Goal: Task Accomplishment & Management: Manage account settings

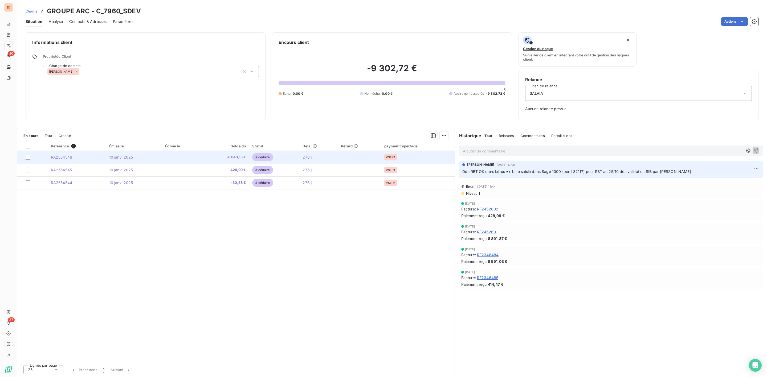
click at [233, 158] on span "-8 843,15 €" at bounding box center [225, 157] width 41 height 5
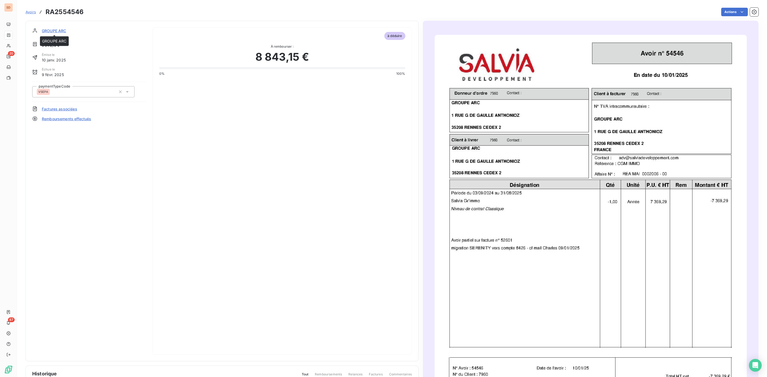
click at [61, 29] on span "GROUPE ARC" at bounding box center [54, 31] width 24 height 6
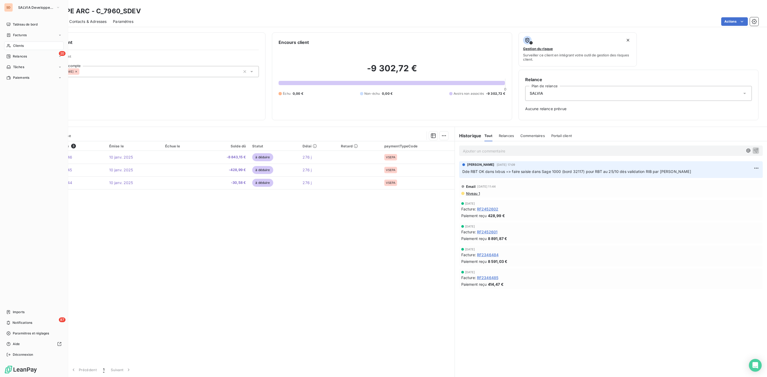
click at [19, 45] on span "Clients" at bounding box center [18, 45] width 11 height 5
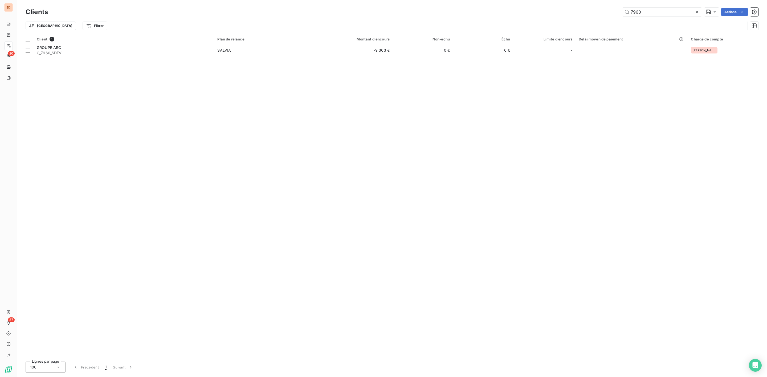
drag, startPoint x: 648, startPoint y: 12, endPoint x: 449, endPoint y: 13, distance: 199.4
click at [459, 13] on div "7960 Actions" at bounding box center [406, 12] width 704 height 9
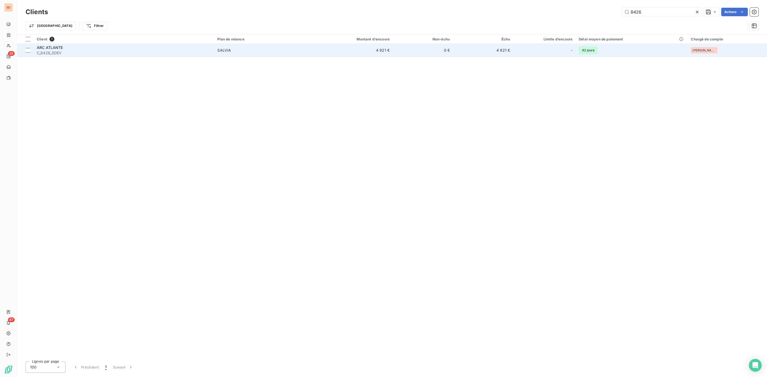
type input "8426"
click at [127, 51] on span "C_8426_SDEV" at bounding box center [124, 52] width 174 height 5
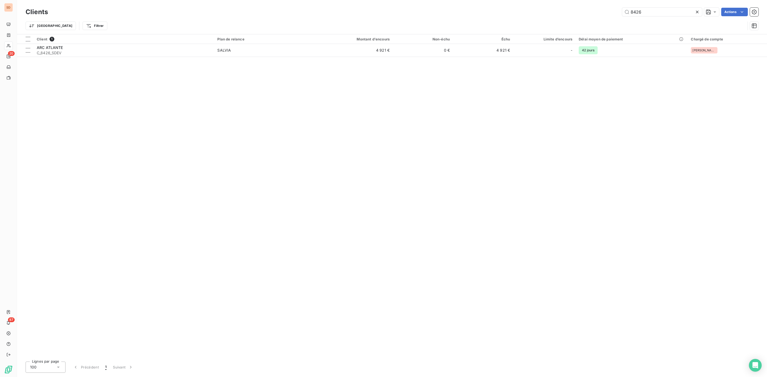
drag, startPoint x: 648, startPoint y: 12, endPoint x: 531, endPoint y: 12, distance: 116.6
click at [540, 12] on div "8426 Actions" at bounding box center [406, 12] width 704 height 9
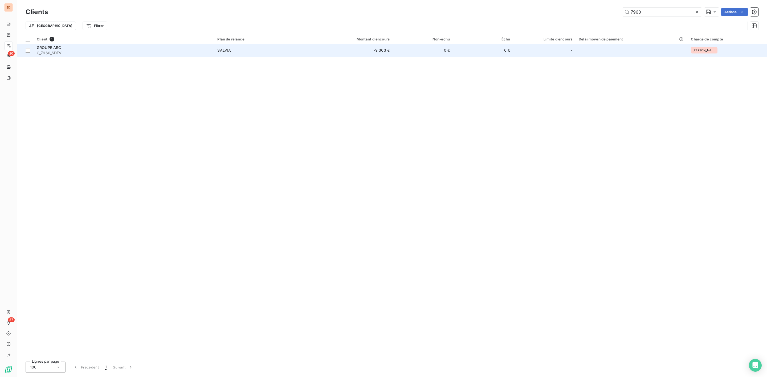
type input "7960"
click at [103, 55] on span "C_7960_SDEV" at bounding box center [124, 52] width 174 height 5
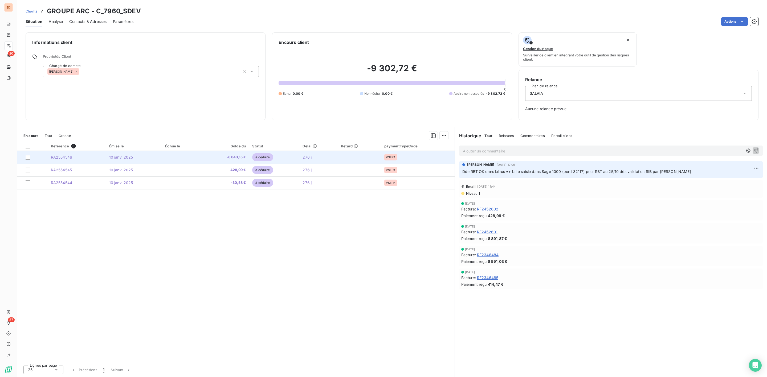
click at [264, 157] on span "à déduire" at bounding box center [262, 157] width 21 height 8
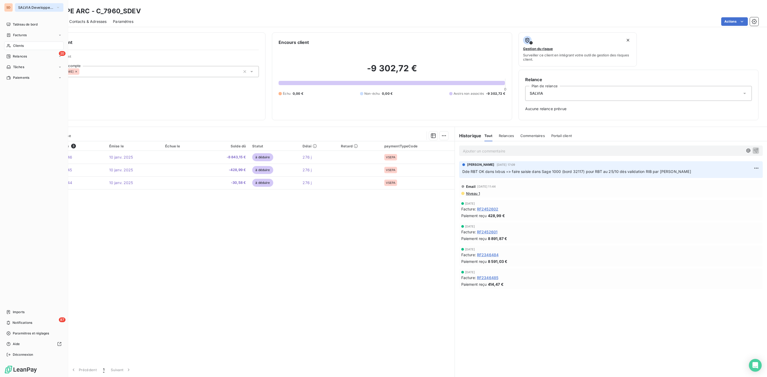
click at [24, 6] on span "SALVIA Developpement" at bounding box center [36, 7] width 36 height 4
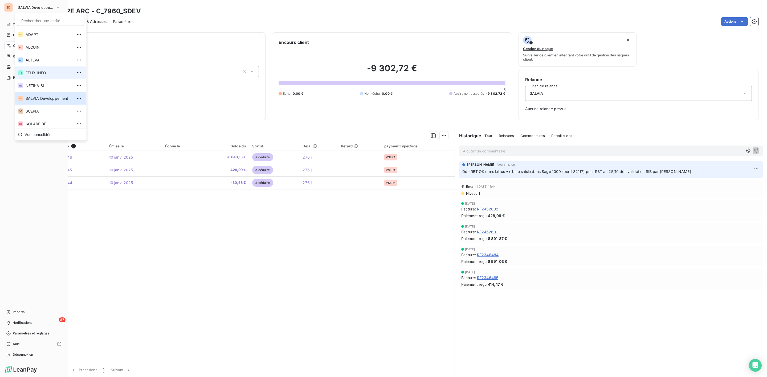
click at [39, 72] on span "FELIX INFO" at bounding box center [49, 72] width 47 height 5
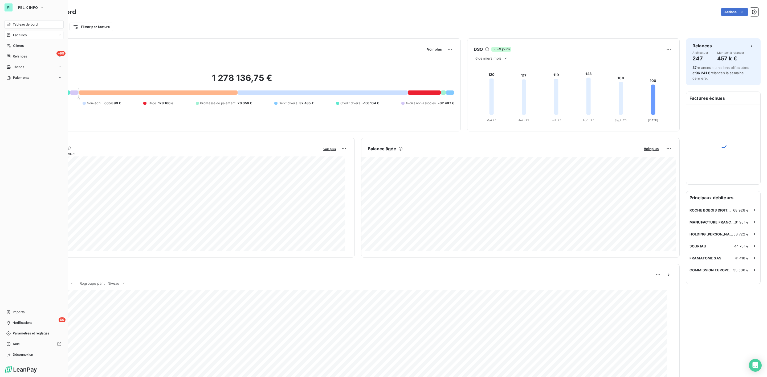
click at [19, 35] on span "Factures" at bounding box center [20, 35] width 14 height 5
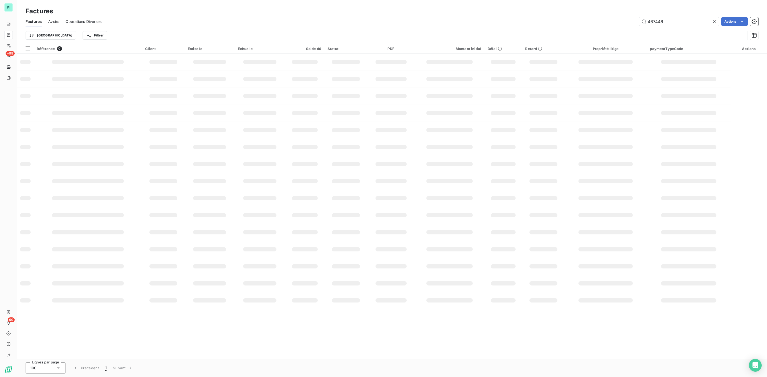
drag, startPoint x: 673, startPoint y: 21, endPoint x: 551, endPoint y: 24, distance: 122.2
click at [573, 24] on div "467446 Actions" at bounding box center [433, 21] width 650 height 9
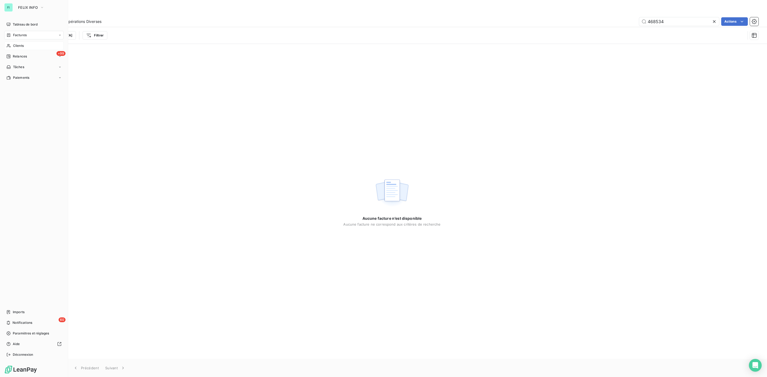
type input "468534"
click at [13, 42] on div "Clients" at bounding box center [33, 46] width 59 height 9
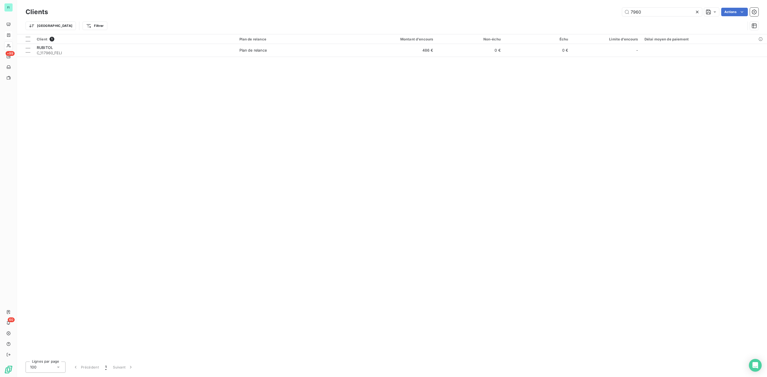
drag, startPoint x: 642, startPoint y: 12, endPoint x: 586, endPoint y: 13, distance: 55.9
click at [601, 13] on div "7960 Actions" at bounding box center [406, 12] width 704 height 9
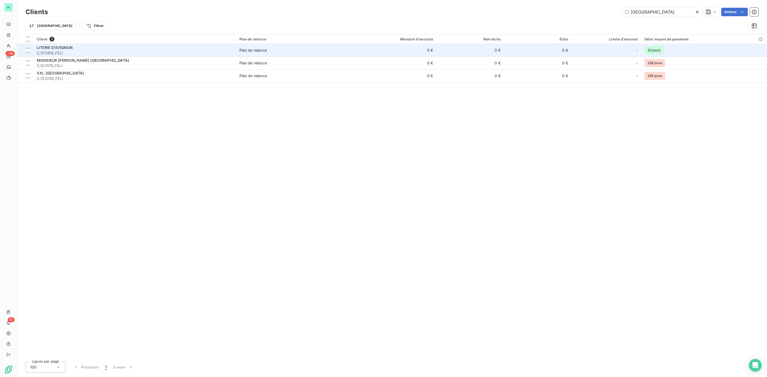
type input "[GEOGRAPHIC_DATA]"
click at [51, 46] on span "LITERIE D'AVIGNON" at bounding box center [55, 47] width 36 height 5
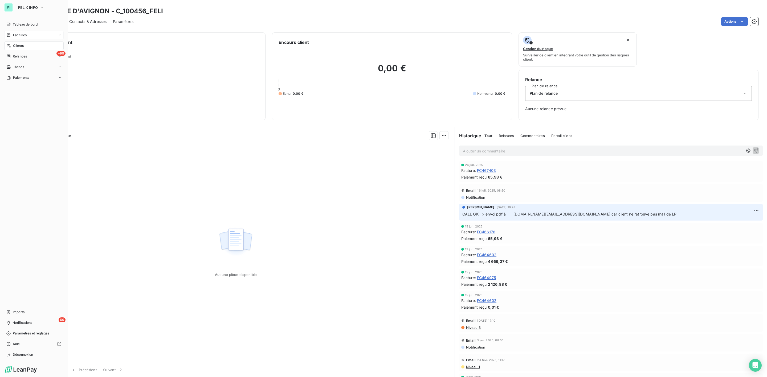
click at [21, 36] on span "Factures" at bounding box center [20, 35] width 14 height 5
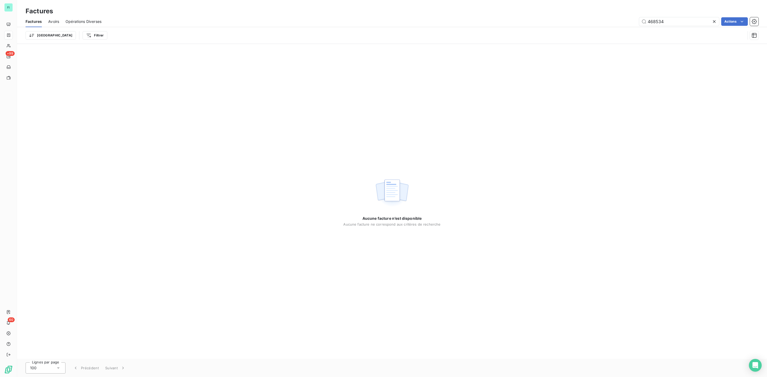
drag, startPoint x: 672, startPoint y: 22, endPoint x: 569, endPoint y: 21, distance: 103.0
click at [578, 21] on div "468534 Actions" at bounding box center [433, 21] width 650 height 9
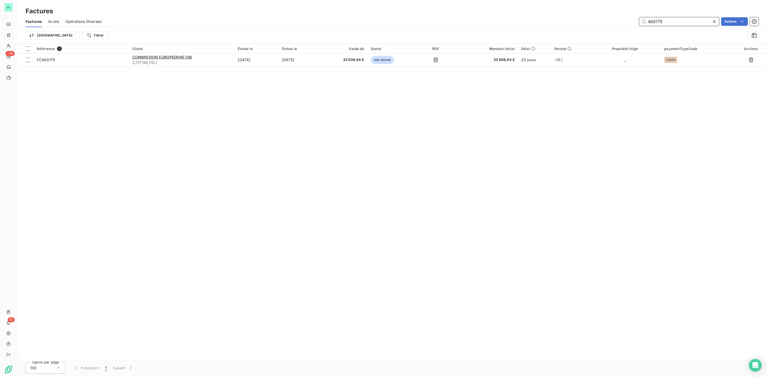
drag, startPoint x: 680, startPoint y: 23, endPoint x: 589, endPoint y: 22, distance: 91.0
click at [603, 24] on div "468175 Actions" at bounding box center [433, 21] width 650 height 9
type input "467506"
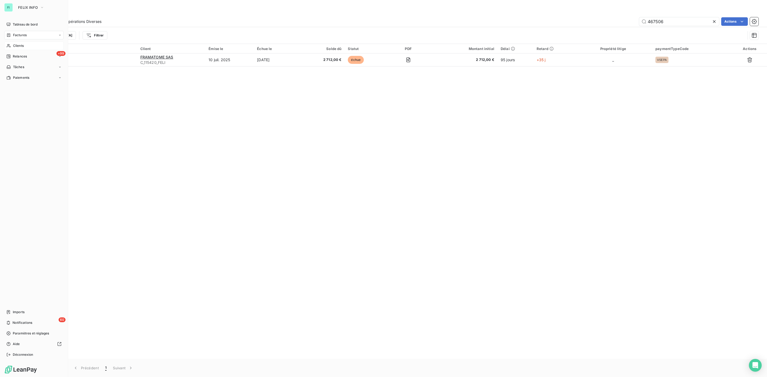
click at [18, 44] on span "Clients" at bounding box center [18, 45] width 11 height 5
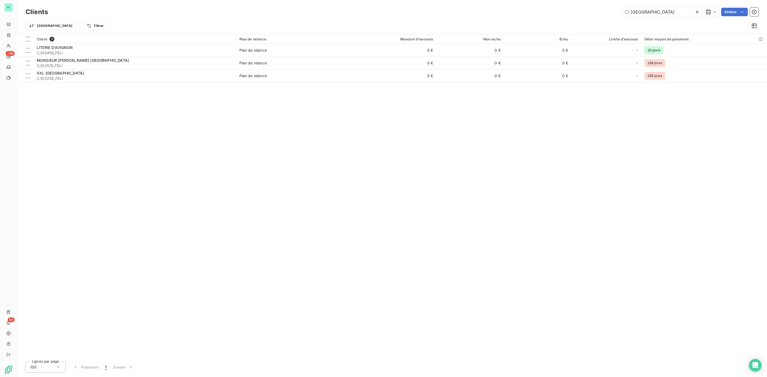
drag, startPoint x: 654, startPoint y: 14, endPoint x: 547, endPoint y: 14, distance: 106.5
click at [547, 14] on div "avignon Actions" at bounding box center [406, 12] width 704 height 9
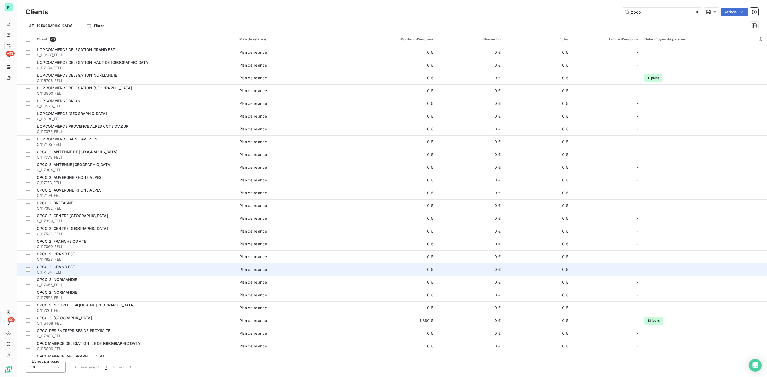
scroll to position [44, 0]
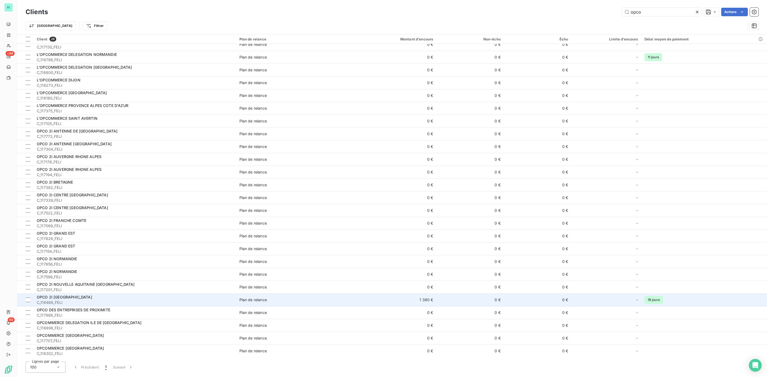
type input "opco"
click at [111, 300] on span "C_116468_FELI" at bounding box center [135, 302] width 196 height 5
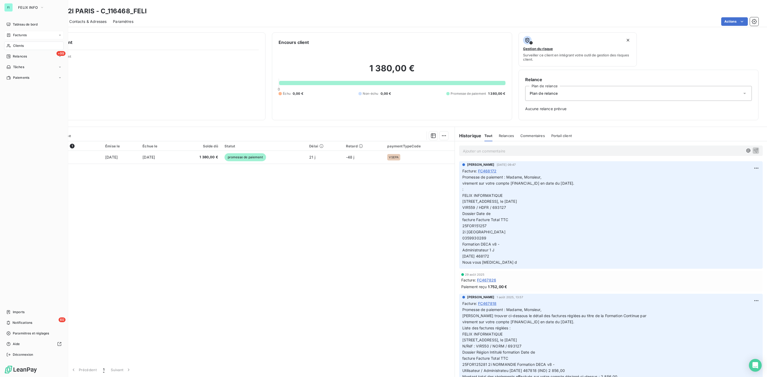
drag, startPoint x: 19, startPoint y: 35, endPoint x: 38, endPoint y: 35, distance: 18.1
click at [19, 35] on span "Factures" at bounding box center [20, 35] width 14 height 5
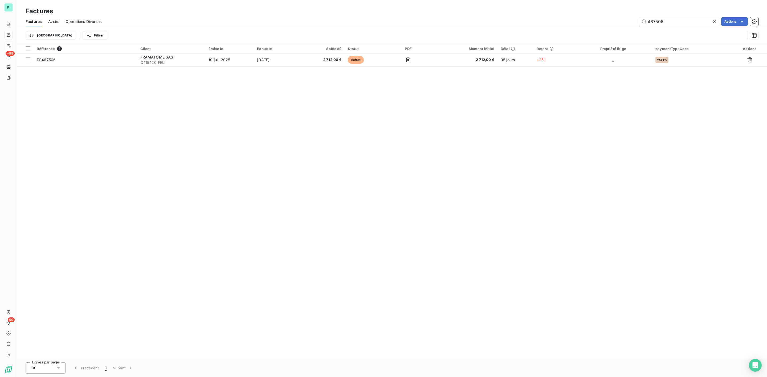
drag, startPoint x: 674, startPoint y: 24, endPoint x: 545, endPoint y: 24, distance: 129.4
click at [550, 24] on div "467506 Actions" at bounding box center [433, 21] width 650 height 9
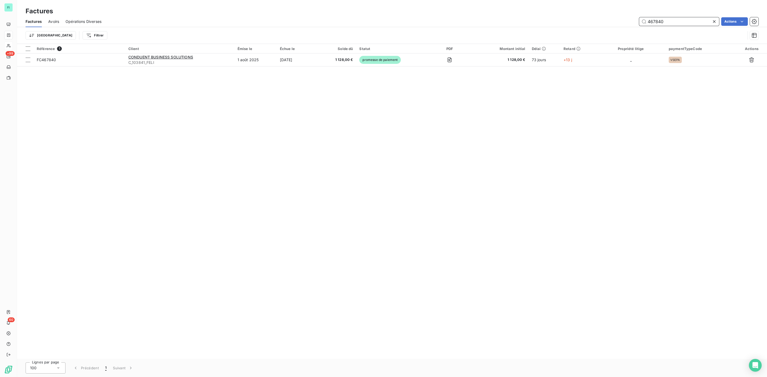
drag, startPoint x: 680, startPoint y: 19, endPoint x: 549, endPoint y: 25, distance: 130.9
click at [560, 25] on div "467840 Actions" at bounding box center [433, 21] width 650 height 9
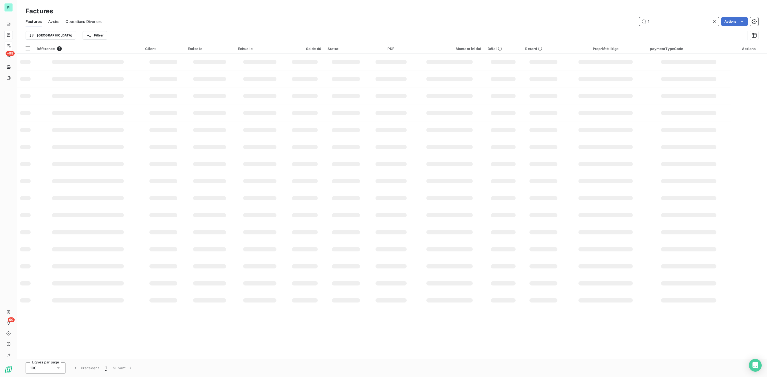
click at [596, 22] on div "1 Actions" at bounding box center [433, 21] width 650 height 9
type input "468189"
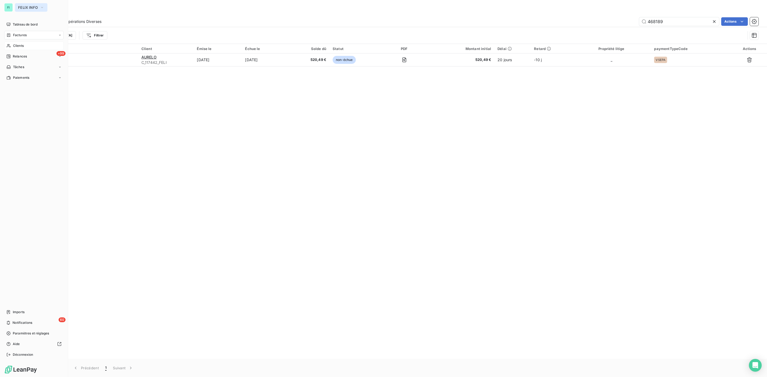
click at [30, 6] on span "FELIX INFO" at bounding box center [28, 7] width 20 height 4
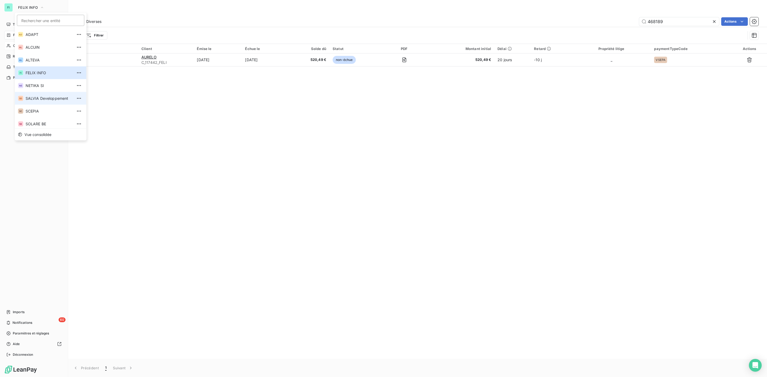
click at [39, 97] on span "SALVIA Developpement" at bounding box center [49, 98] width 47 height 5
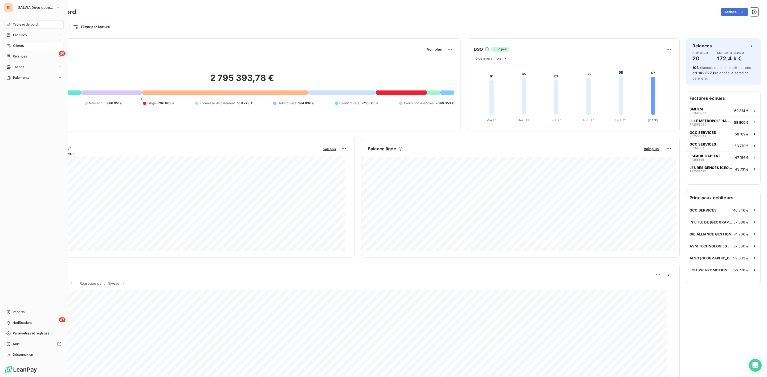
click at [18, 45] on span "Clients" at bounding box center [18, 45] width 11 height 5
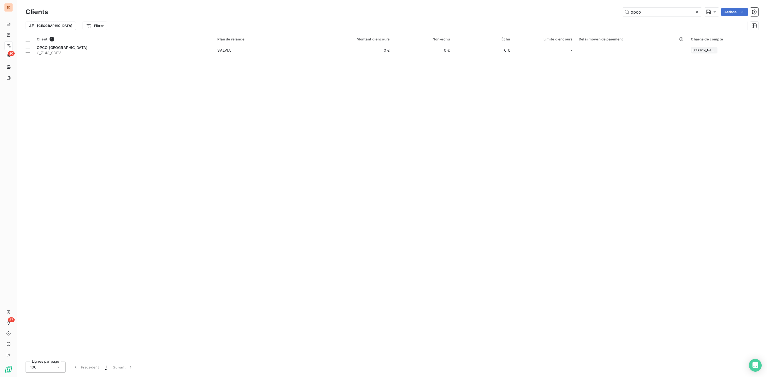
drag, startPoint x: 646, startPoint y: 12, endPoint x: 547, endPoint y: 12, distance: 98.8
click at [567, 12] on div "opco Actions" at bounding box center [406, 12] width 704 height 9
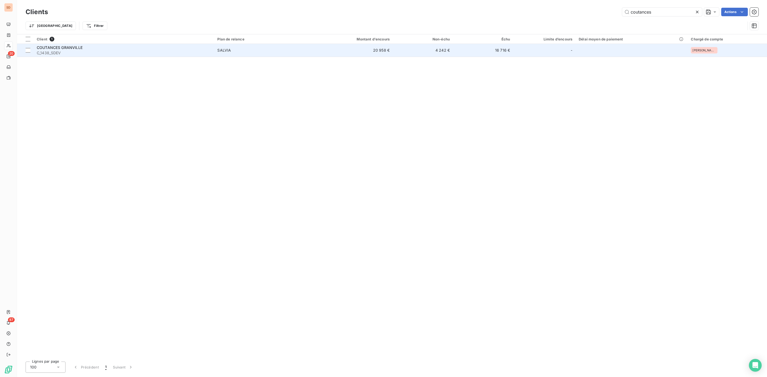
type input "coutances"
click at [95, 51] on span "C_1438_SDEV" at bounding box center [124, 52] width 174 height 5
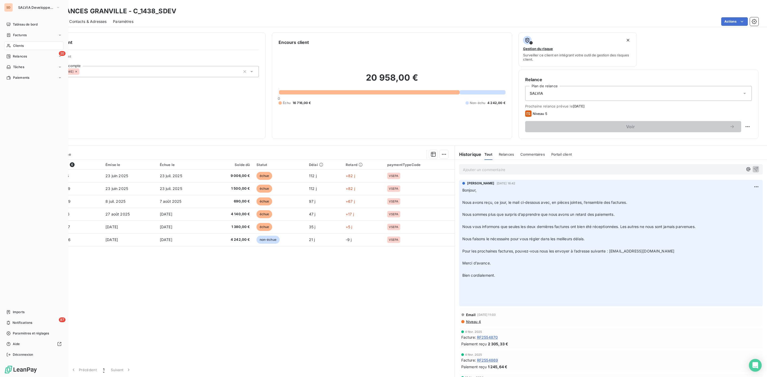
click at [22, 46] on span "Clients" at bounding box center [18, 45] width 11 height 5
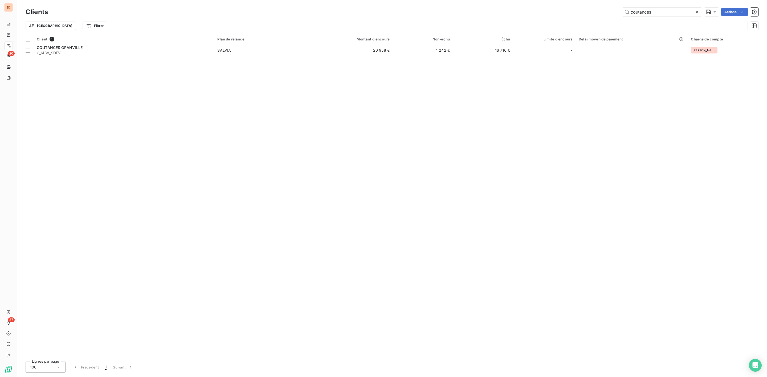
drag, startPoint x: 655, startPoint y: 14, endPoint x: 461, endPoint y: 19, distance: 194.2
click at [543, 14] on div "coutances Actions" at bounding box center [406, 12] width 704 height 9
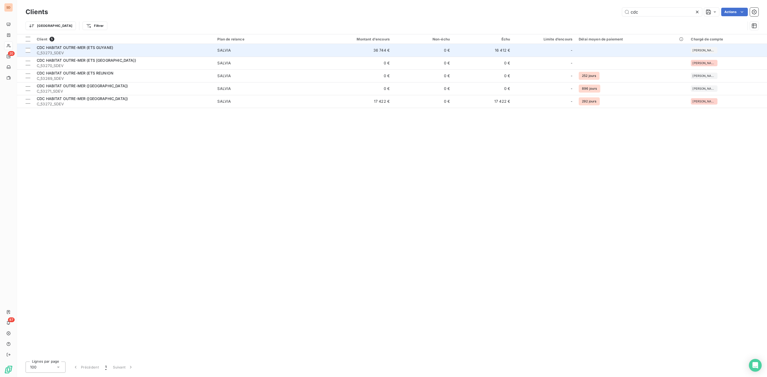
type input "cdc"
click at [162, 47] on div "CDC HABITAT OUTRE-MER (ETS GUYANE)" at bounding box center [124, 47] width 174 height 5
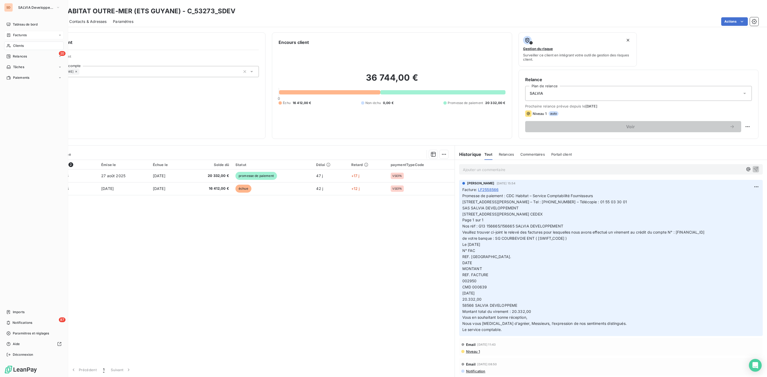
click at [19, 35] on span "Factures" at bounding box center [20, 35] width 14 height 5
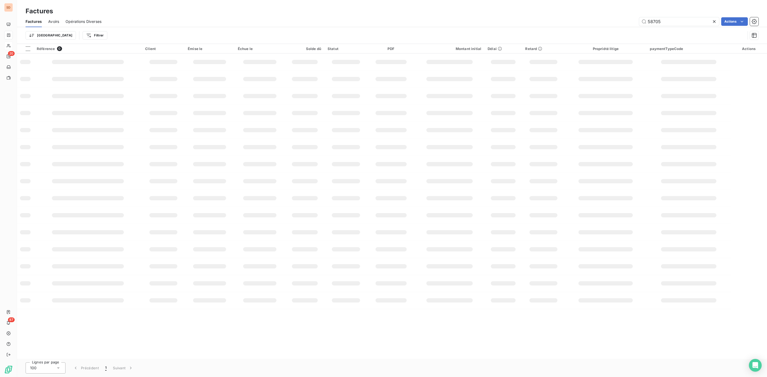
drag, startPoint x: 674, startPoint y: 22, endPoint x: 556, endPoint y: 22, distance: 118.2
click at [562, 22] on div "58705 Actions" at bounding box center [433, 21] width 650 height 9
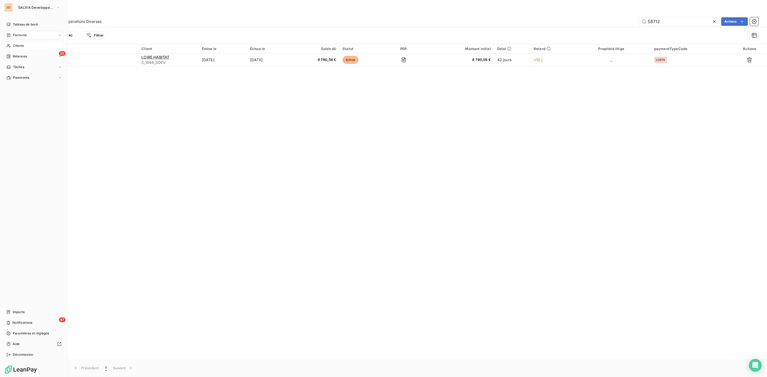
drag, startPoint x: 20, startPoint y: 33, endPoint x: 33, endPoint y: 33, distance: 12.8
click at [20, 33] on span "Factures" at bounding box center [20, 35] width 14 height 5
drag, startPoint x: 667, startPoint y: 22, endPoint x: 532, endPoint y: 24, distance: 135.3
click at [535, 24] on div "58712 Actions" at bounding box center [433, 21] width 650 height 9
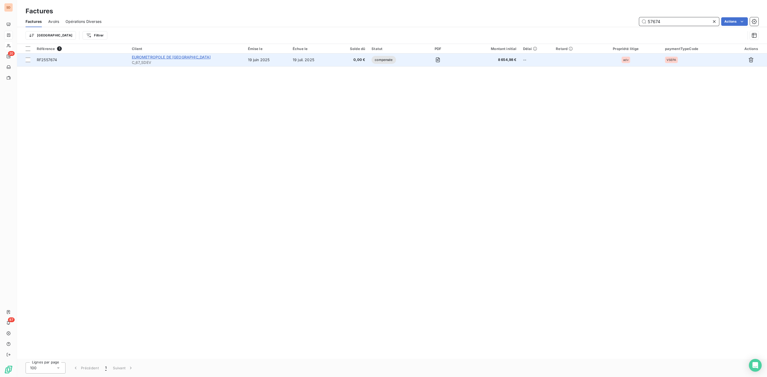
type input "57674"
click at [175, 56] on span "EUROMETROPOLE DE [GEOGRAPHIC_DATA]" at bounding box center [171, 57] width 79 height 5
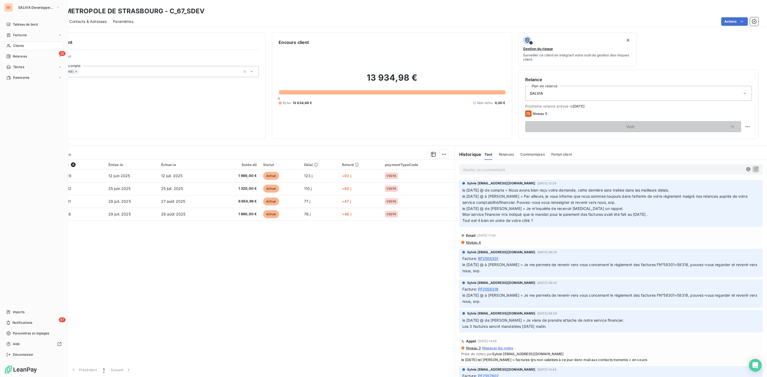
drag, startPoint x: 17, startPoint y: 46, endPoint x: 34, endPoint y: 43, distance: 17.3
click at [17, 46] on span "Clients" at bounding box center [18, 45] width 11 height 5
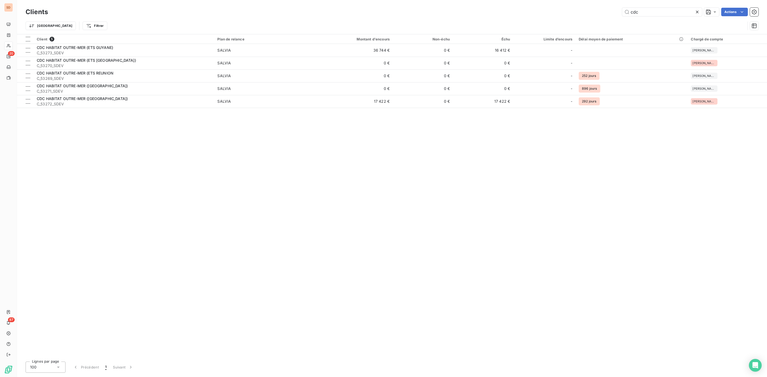
drag, startPoint x: 643, startPoint y: 9, endPoint x: 497, endPoint y: 9, distance: 146.4
click at [510, 9] on div "cdc Actions" at bounding box center [406, 12] width 704 height 9
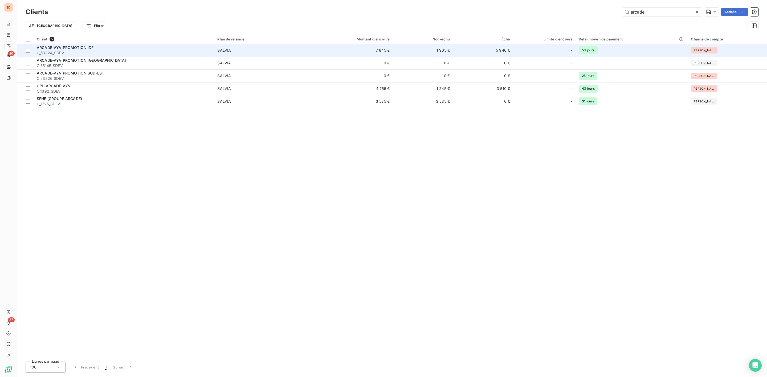
type input "arcade"
click at [116, 50] on div "ARCADE-VYV PROMOTION IDF" at bounding box center [124, 47] width 174 height 5
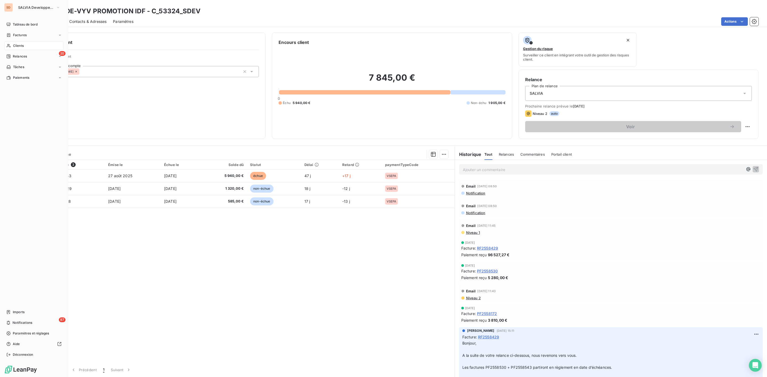
drag, startPoint x: 20, startPoint y: 44, endPoint x: 36, endPoint y: 43, distance: 15.7
click at [20, 44] on span "Clients" at bounding box center [18, 45] width 11 height 5
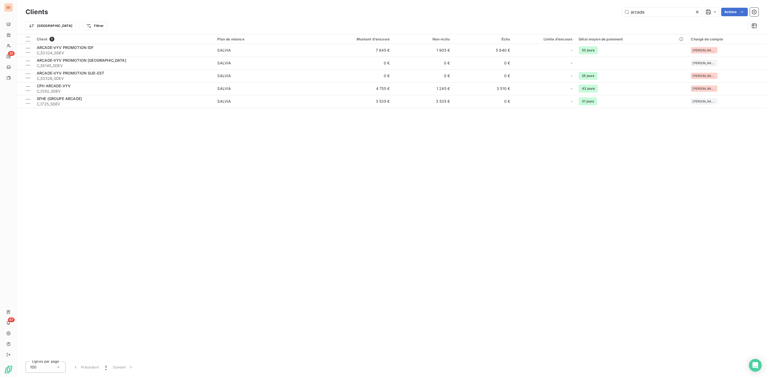
click at [568, 4] on div "Clients arcade Actions Trier Filtrer" at bounding box center [392, 17] width 750 height 34
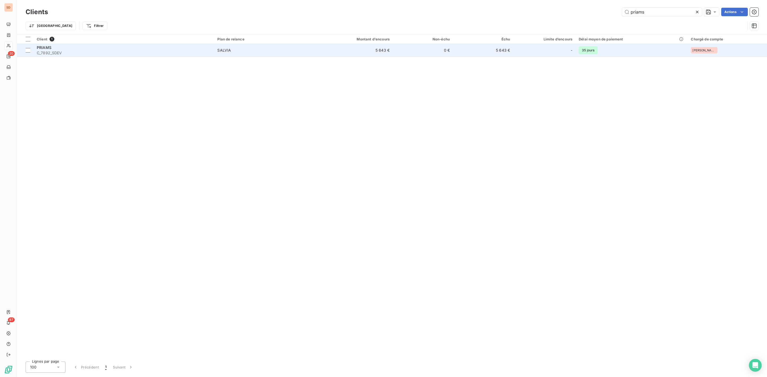
type input "priams"
click at [81, 48] on div "PRIAMS" at bounding box center [124, 47] width 174 height 5
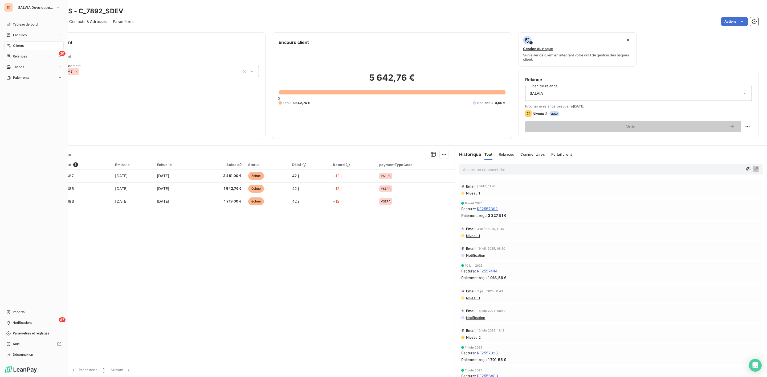
drag, startPoint x: 14, startPoint y: 46, endPoint x: 42, endPoint y: 45, distance: 27.5
click at [14, 46] on span "Clients" at bounding box center [18, 45] width 11 height 5
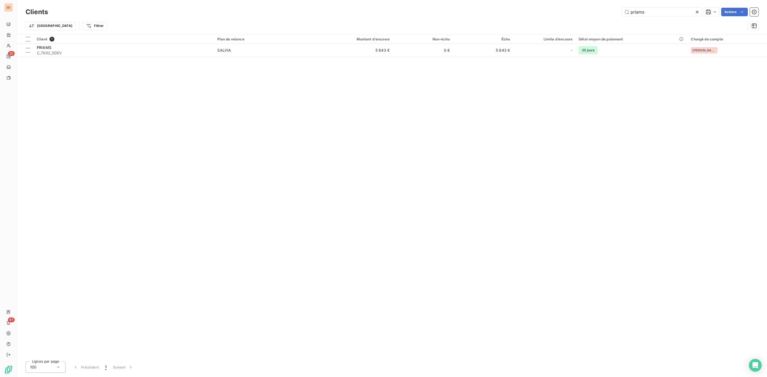
drag, startPoint x: 659, startPoint y: 11, endPoint x: 529, endPoint y: 5, distance: 129.8
click at [535, 6] on div "Clients priams Actions" at bounding box center [392, 11] width 733 height 11
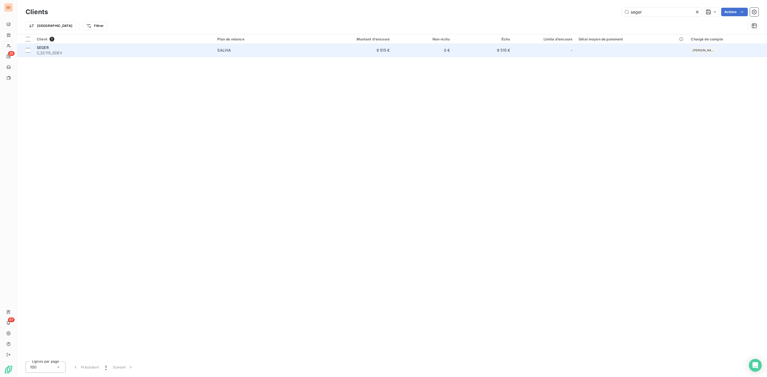
type input "seger"
click at [107, 49] on div "SEGER" at bounding box center [124, 47] width 174 height 5
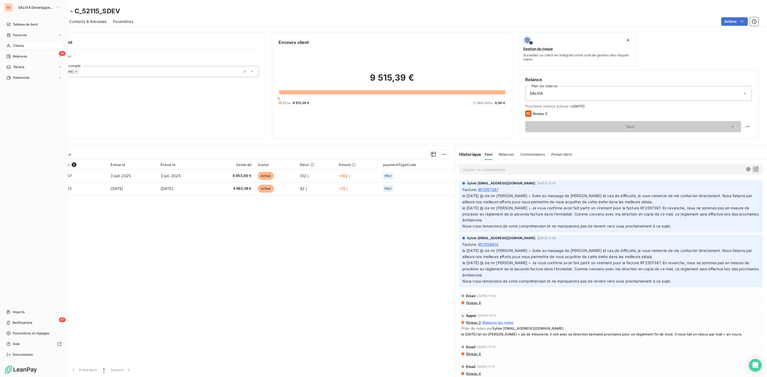
click at [18, 44] on span "Clients" at bounding box center [18, 45] width 11 height 5
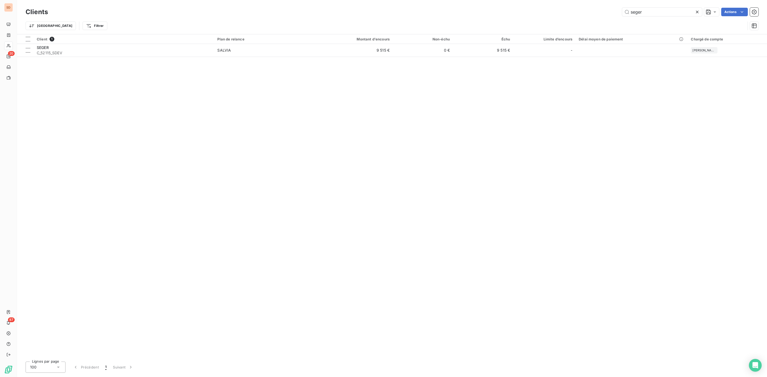
drag, startPoint x: 652, startPoint y: 10, endPoint x: 549, endPoint y: 10, distance: 103.3
click at [565, 10] on div "seger Actions" at bounding box center [406, 12] width 704 height 9
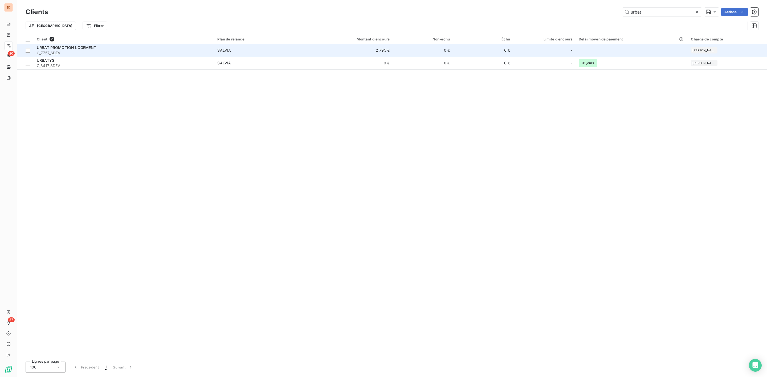
type input "urbat"
click at [109, 48] on div "URBAT PROMOTION LOGEMENT" at bounding box center [124, 47] width 174 height 5
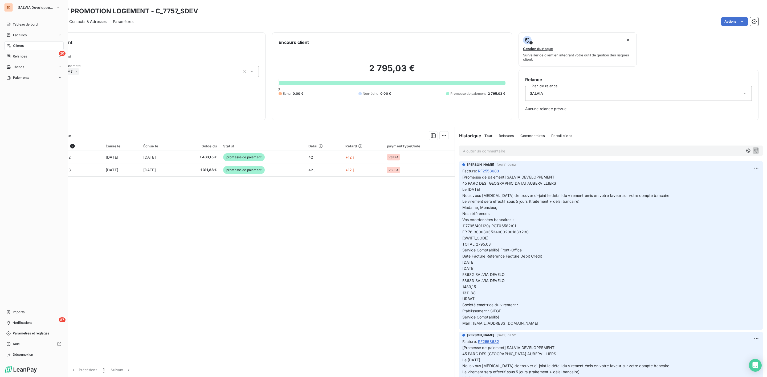
click at [20, 45] on span "Clients" at bounding box center [18, 45] width 11 height 5
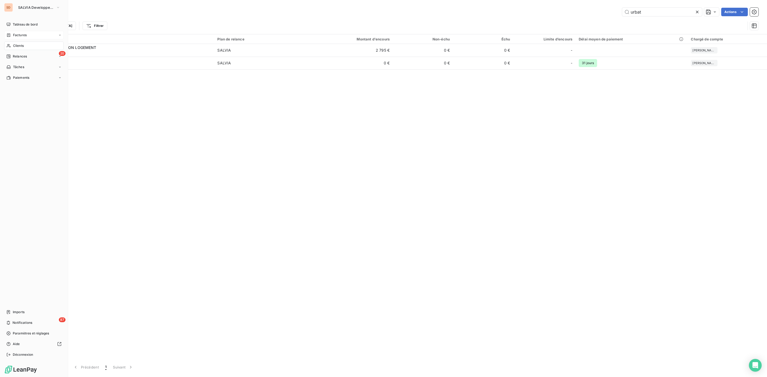
click at [26, 34] on span "Factures" at bounding box center [20, 35] width 14 height 5
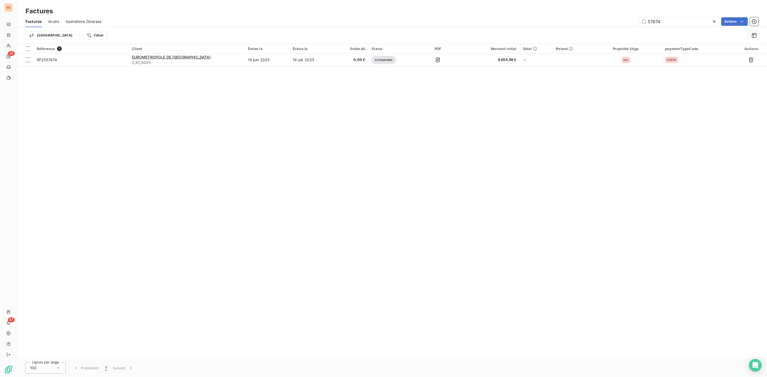
drag, startPoint x: 667, startPoint y: 22, endPoint x: 545, endPoint y: 25, distance: 122.2
click at [549, 25] on div "57674 Actions" at bounding box center [433, 21] width 650 height 9
type input "58585"
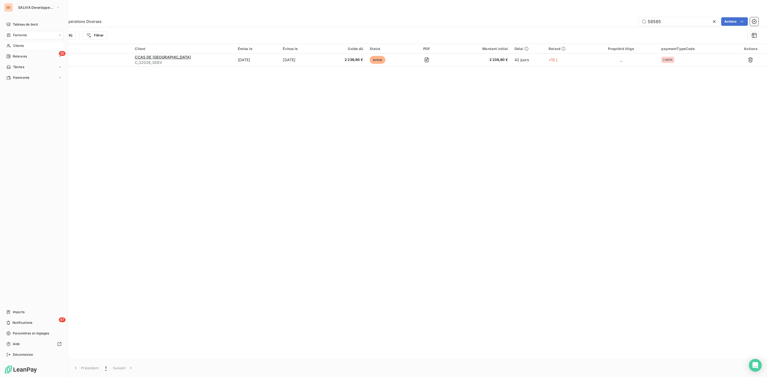
click at [21, 46] on span "Clients" at bounding box center [18, 45] width 11 height 5
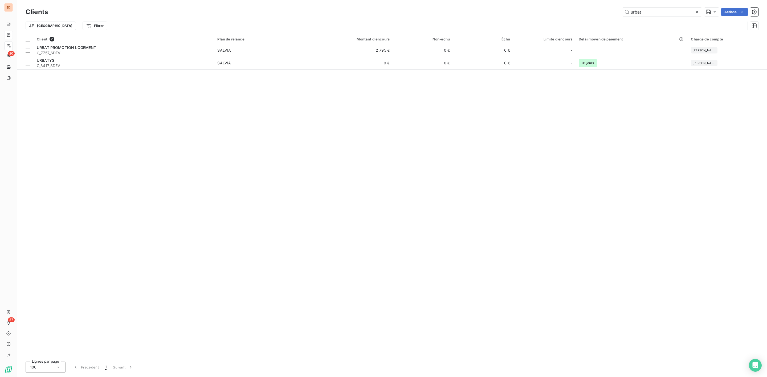
drag, startPoint x: 652, startPoint y: 13, endPoint x: 558, endPoint y: 12, distance: 94.2
click at [569, 12] on div "urbat Actions" at bounding box center [406, 12] width 704 height 9
drag, startPoint x: 552, startPoint y: 12, endPoint x: 500, endPoint y: 13, distance: 51.9
click at [520, 14] on div "ab ha Actions" at bounding box center [406, 12] width 704 height 9
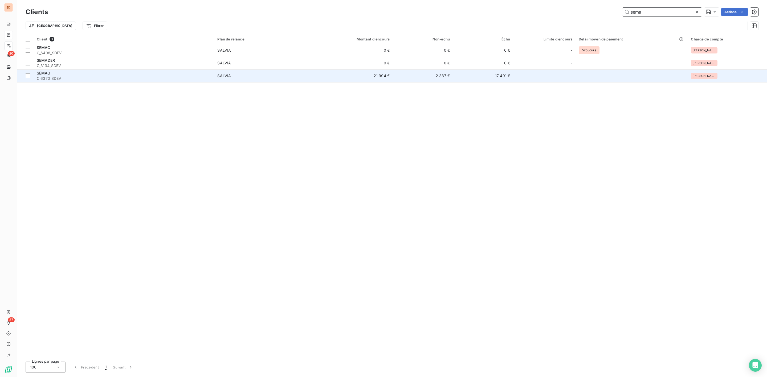
type input "sema"
click at [65, 71] on div "SEMAG" at bounding box center [124, 73] width 174 height 5
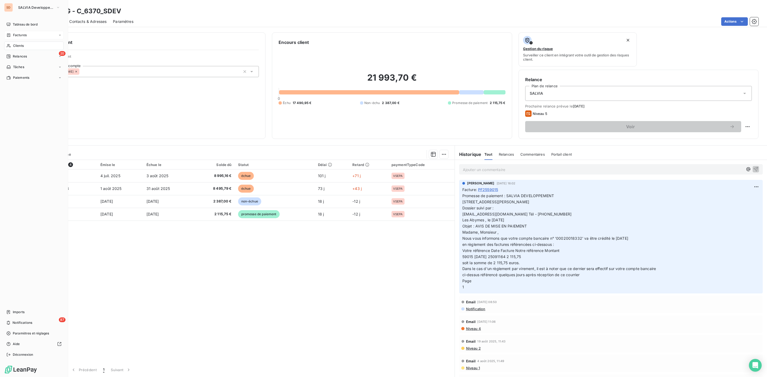
drag, startPoint x: 17, startPoint y: 46, endPoint x: 14, endPoint y: 46, distance: 3.2
click at [16, 46] on span "Clients" at bounding box center [18, 45] width 11 height 5
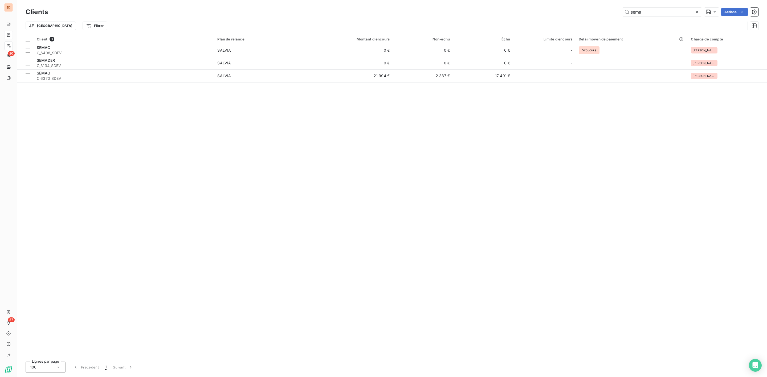
click at [563, 16] on div "sema Actions" at bounding box center [406, 12] width 704 height 9
type input "polimmo"
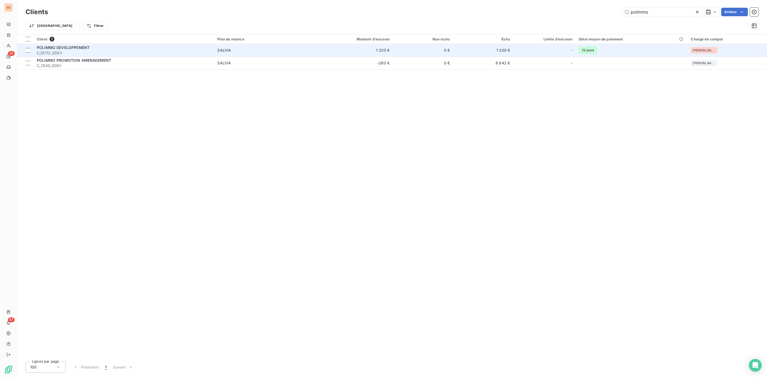
click at [383, 50] on td "1 200 €" at bounding box center [352, 50] width 81 height 13
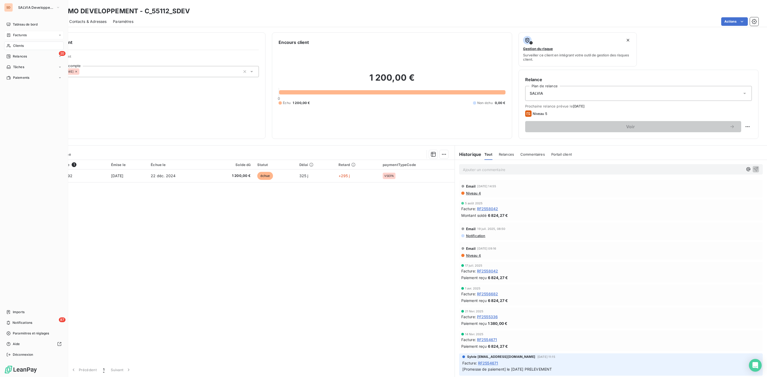
drag, startPoint x: 16, startPoint y: 48, endPoint x: 15, endPoint y: 46, distance: 2.9
click at [15, 46] on span "Clients" at bounding box center [18, 45] width 11 height 5
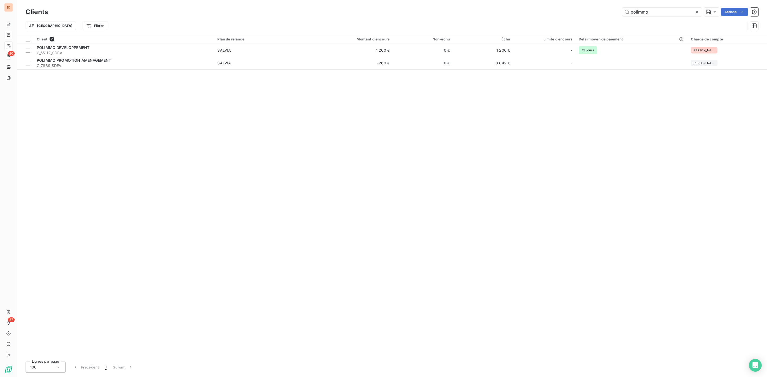
drag, startPoint x: 653, startPoint y: 11, endPoint x: 513, endPoint y: 17, distance: 140.7
click at [548, 15] on div "polimmo Actions" at bounding box center [406, 12] width 704 height 9
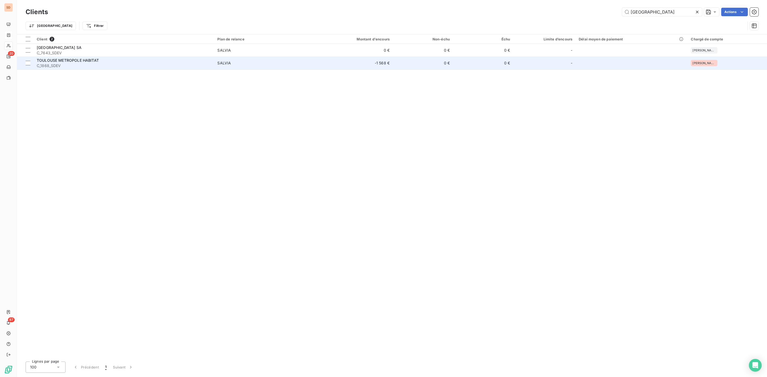
type input "[GEOGRAPHIC_DATA]"
click at [100, 63] on div "TOULOUSE METROPOLE HABITAT" at bounding box center [124, 60] width 174 height 5
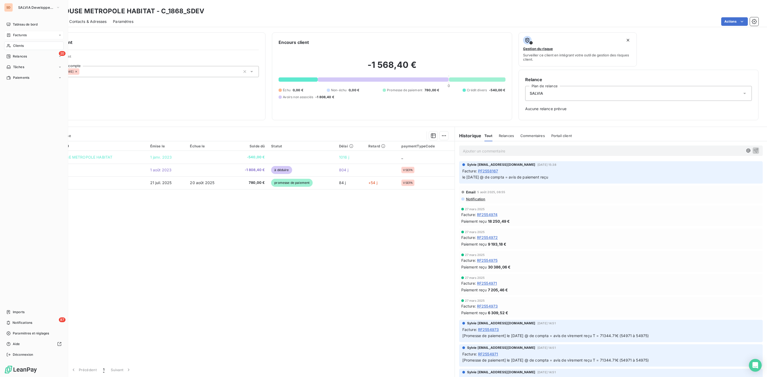
drag, startPoint x: 18, startPoint y: 45, endPoint x: 30, endPoint y: 43, distance: 12.2
click at [18, 45] on span "Clients" at bounding box center [18, 45] width 11 height 5
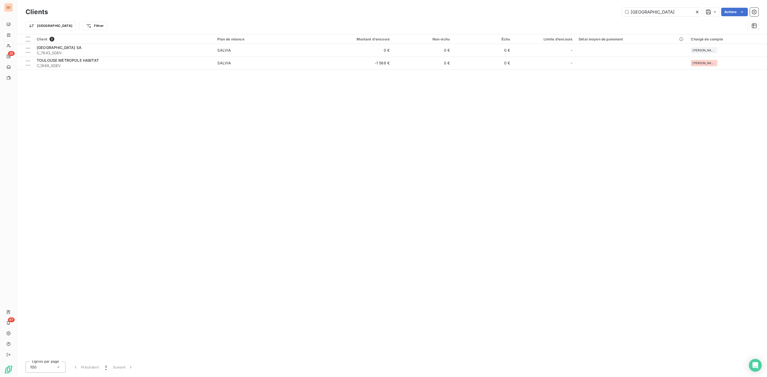
drag, startPoint x: 657, startPoint y: 11, endPoint x: 561, endPoint y: 5, distance: 96.9
click at [590, 10] on div "toulouse Actions" at bounding box center [406, 12] width 704 height 9
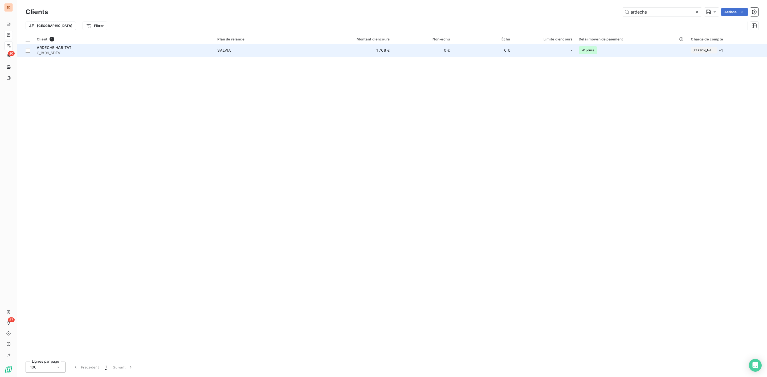
type input "ardeche"
click at [113, 49] on div "ARDECHE HABITAT" at bounding box center [124, 47] width 174 height 5
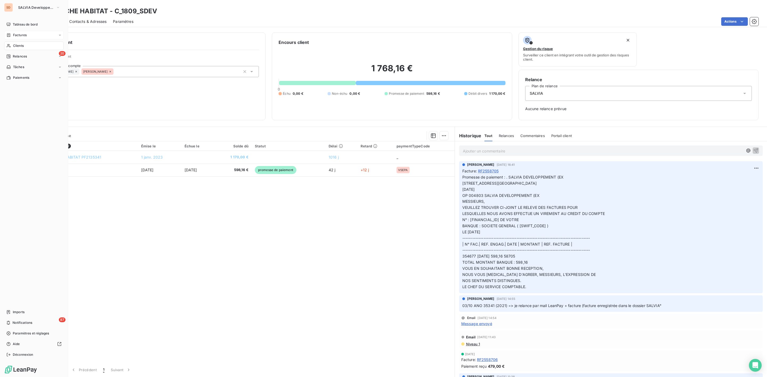
click at [20, 43] on span "Clients" at bounding box center [18, 45] width 11 height 5
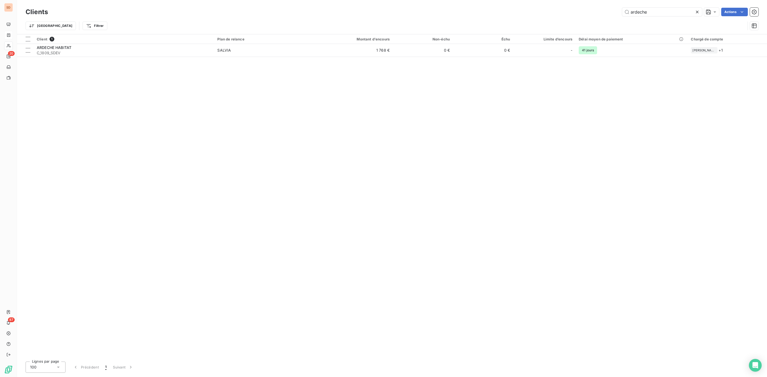
drag, startPoint x: 656, startPoint y: 11, endPoint x: 593, endPoint y: 10, distance: 63.1
click at [594, 11] on div "ardeche Actions" at bounding box center [406, 12] width 704 height 9
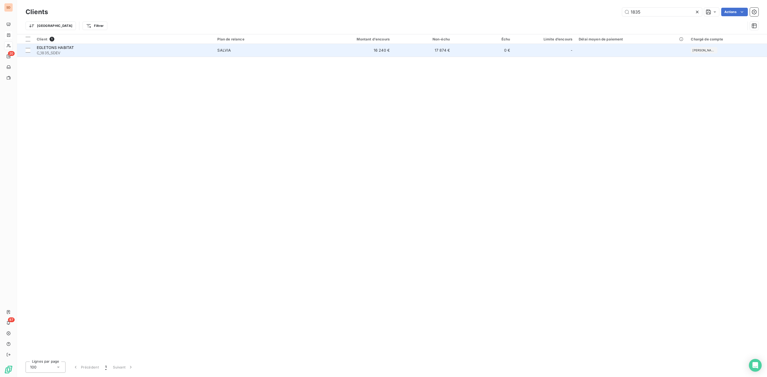
type input "1835"
click at [84, 46] on div "EGLETONS HABITAT" at bounding box center [124, 47] width 174 height 5
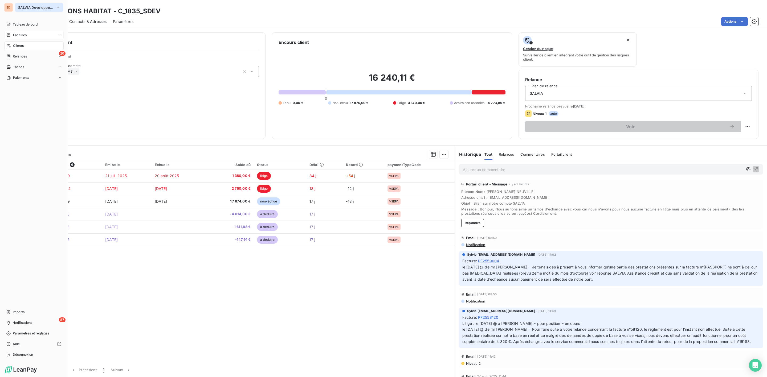
click at [22, 8] on span "SALVIA Developpement" at bounding box center [36, 7] width 36 height 4
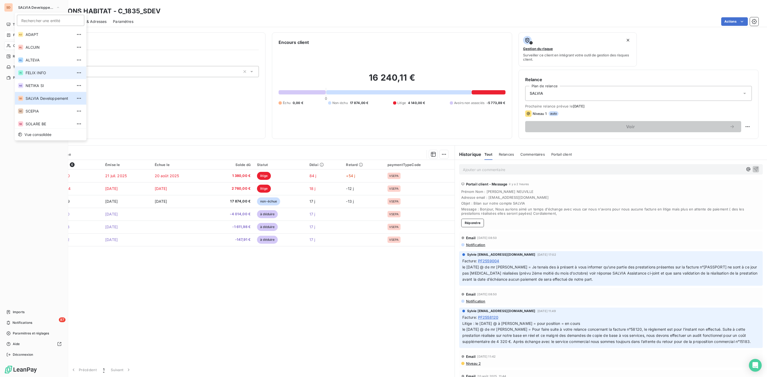
click at [35, 75] on span "FELIX INFO" at bounding box center [49, 72] width 47 height 5
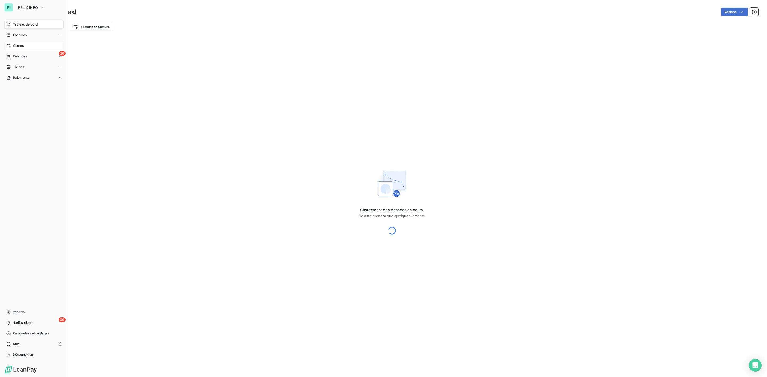
click at [20, 46] on span "Clients" at bounding box center [18, 45] width 11 height 5
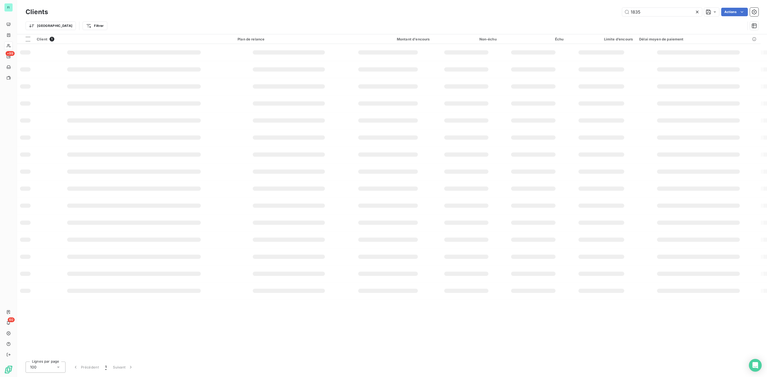
drag, startPoint x: 670, startPoint y: 8, endPoint x: 555, endPoint y: 10, distance: 115.5
click at [558, 10] on div "1835 Actions" at bounding box center [406, 12] width 704 height 9
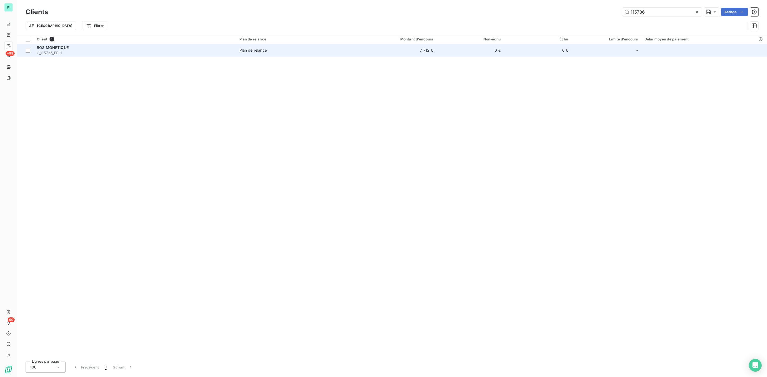
type input "115736"
click at [91, 50] on span "C_115736_FELI" at bounding box center [135, 52] width 196 height 5
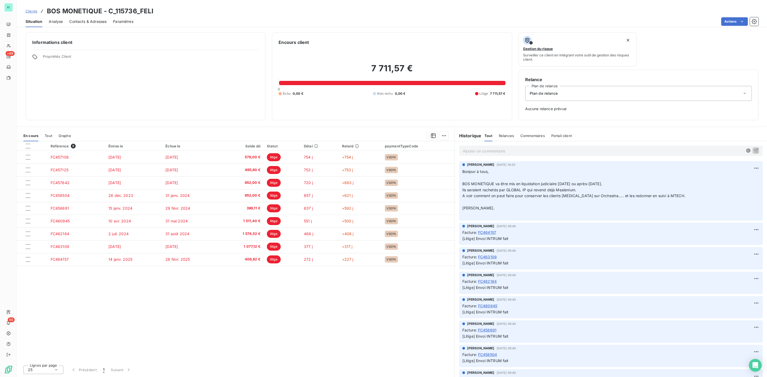
click at [472, 150] on p "Ajouter un commentaire ﻿" at bounding box center [603, 151] width 280 height 7
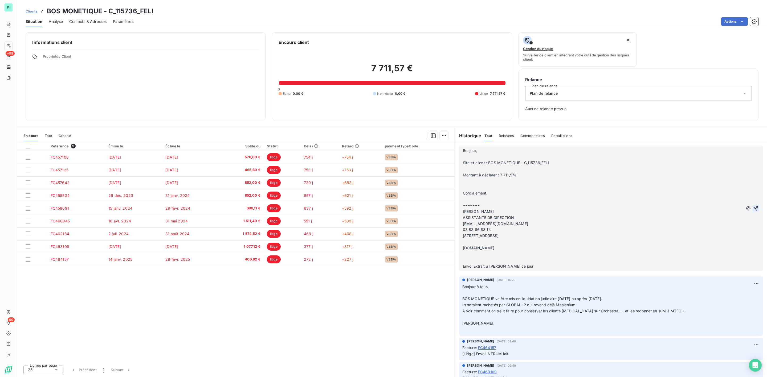
click at [753, 208] on icon "button" at bounding box center [755, 208] width 5 height 5
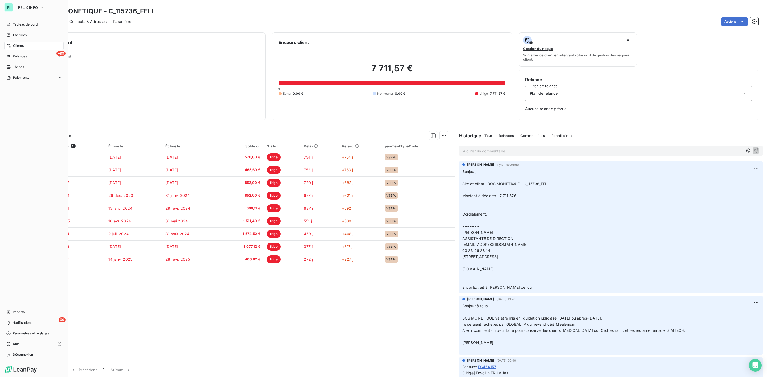
click at [17, 44] on span "Clients" at bounding box center [18, 45] width 11 height 5
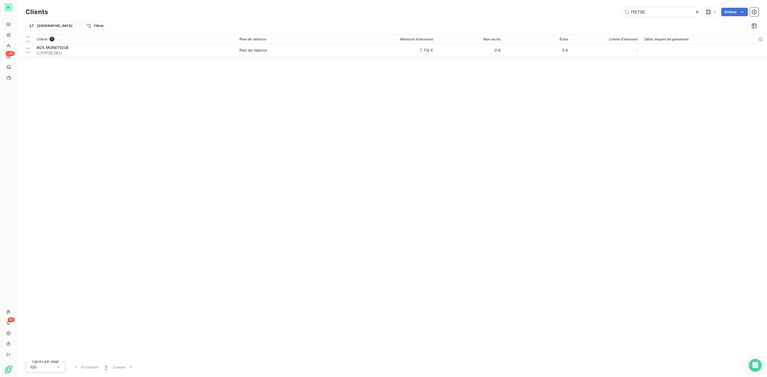
drag, startPoint x: 653, startPoint y: 10, endPoint x: 553, endPoint y: 14, distance: 100.2
click at [553, 14] on div "115736 Actions" at bounding box center [406, 12] width 704 height 9
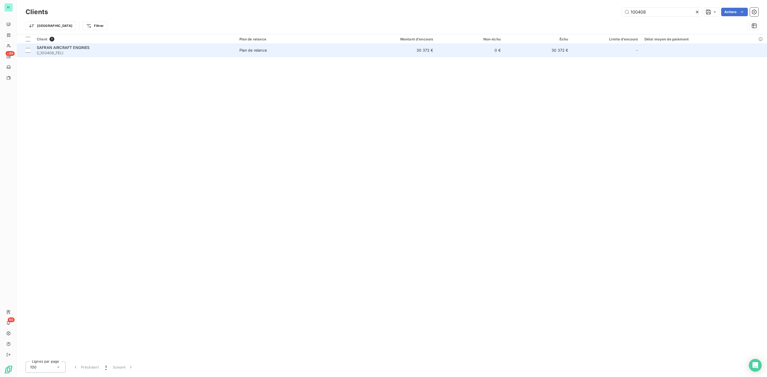
type input "100408"
click at [101, 52] on span "C_100408_FELI" at bounding box center [135, 52] width 196 height 5
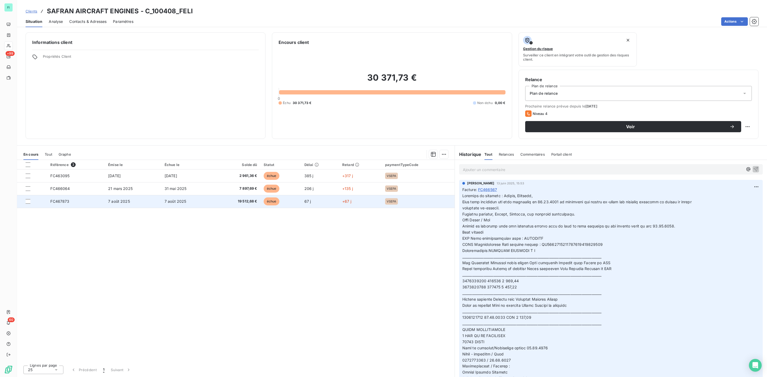
click at [204, 204] on td "7 août 2025" at bounding box center [187, 201] width 52 height 13
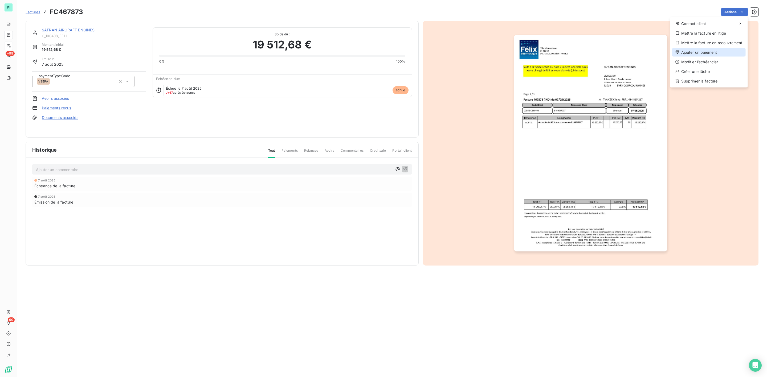
click at [712, 50] on div "Ajouter un paiement" at bounding box center [708, 52] width 73 height 9
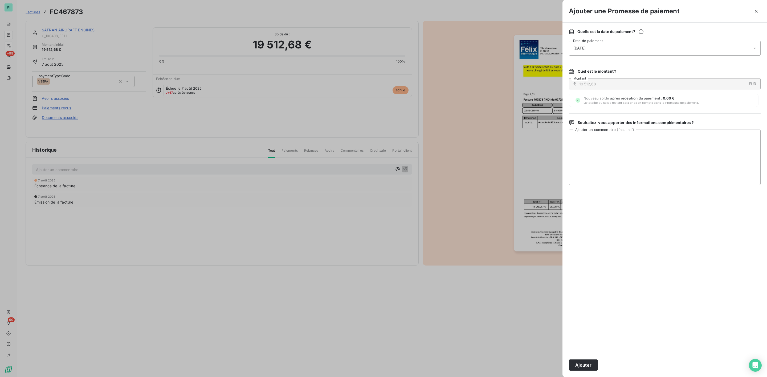
click at [581, 50] on span "[DATE]" at bounding box center [579, 48] width 12 height 4
click at [594, 122] on button "21" at bounding box center [594, 124] width 11 height 11
click at [703, 139] on textarea "Ajouter un commentaire ( facultatif )" at bounding box center [665, 157] width 192 height 55
paste textarea "Loremi, Dolorsit, Amet cons adipiscin eli sedd eiusmodte in 25.58.1367 ut labor…"
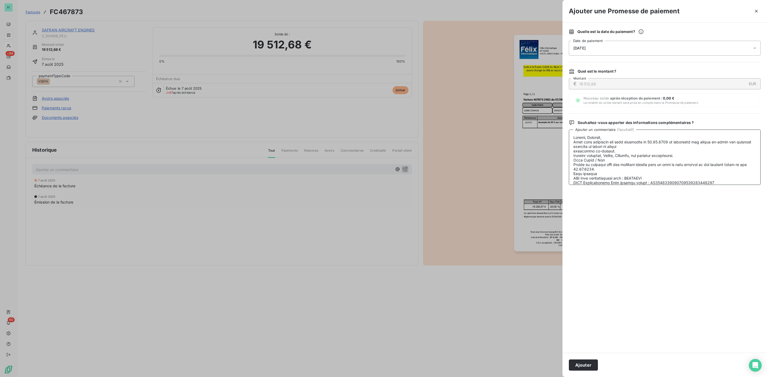
scroll to position [87, 0]
type textarea "Loremi, Dolorsit, Amet cons adipiscin eli sedd eiusmodte in 25.58.1367 ut labor…"
click at [576, 370] on button "Ajouter" at bounding box center [583, 365] width 29 height 11
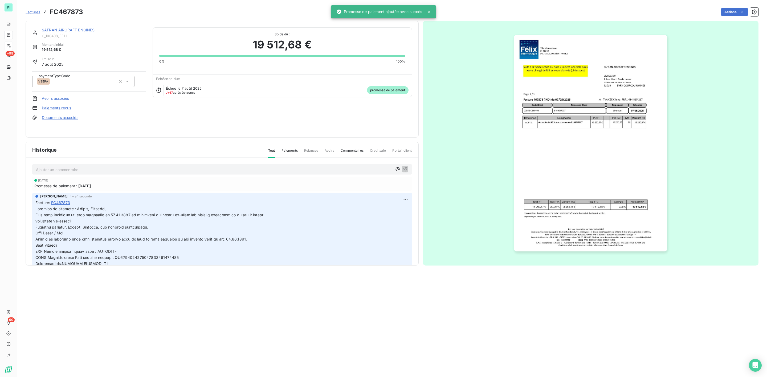
click at [69, 30] on link "SAFRAN AIRCRAFT ENGINES" at bounding box center [68, 30] width 53 height 5
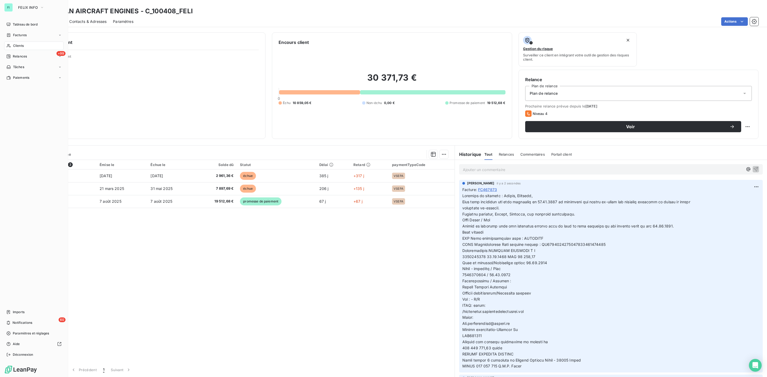
click at [17, 43] on span "Clients" at bounding box center [18, 45] width 11 height 5
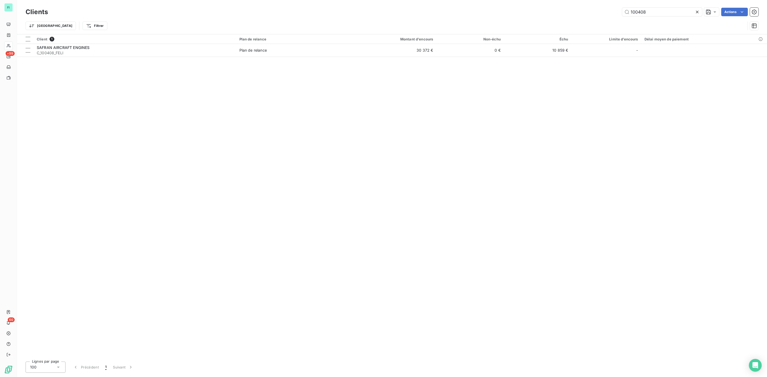
drag, startPoint x: 656, startPoint y: 12, endPoint x: 596, endPoint y: 12, distance: 59.9
click at [596, 12] on div "100408 Actions" at bounding box center [406, 12] width 704 height 9
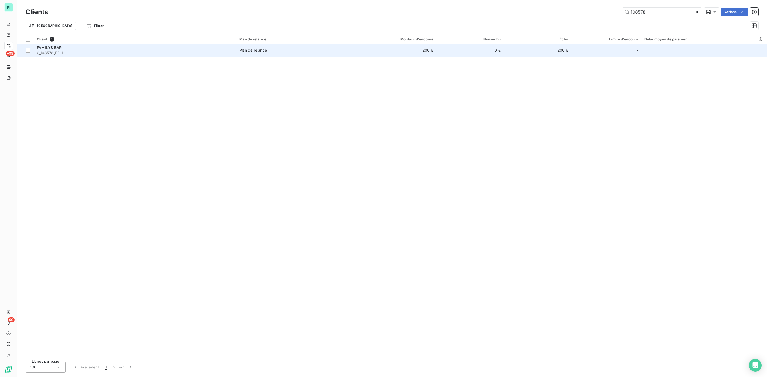
type input "108578"
click at [64, 50] on div "FAMILYS BAR" at bounding box center [135, 47] width 196 height 5
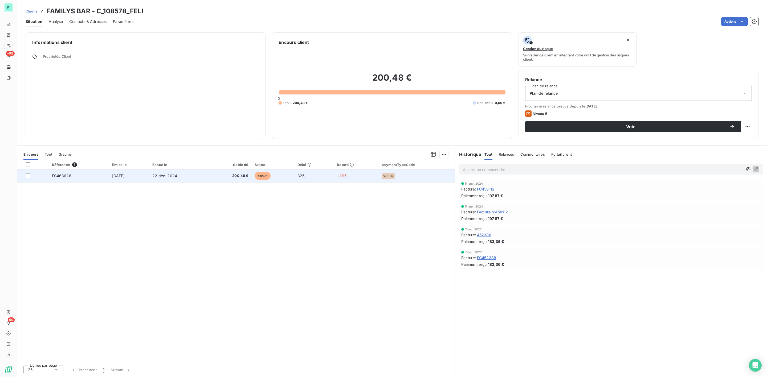
click at [247, 176] on span "200,48 €" at bounding box center [230, 175] width 36 height 5
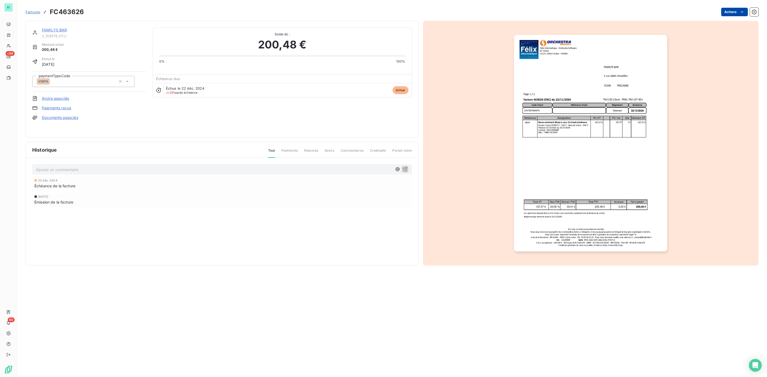
click at [730, 15] on html "FI +99 60 Factures FC463626 Actions FAMILYS BAR C_108578_FELI Montant initial 2…" at bounding box center [383, 188] width 767 height 377
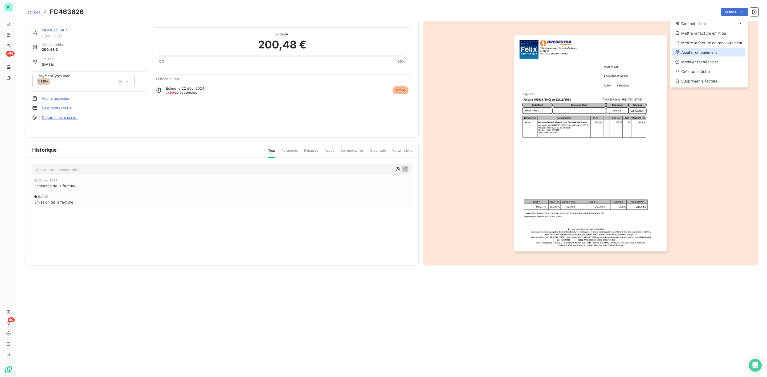
click at [704, 50] on div "Ajouter un paiement" at bounding box center [708, 52] width 73 height 9
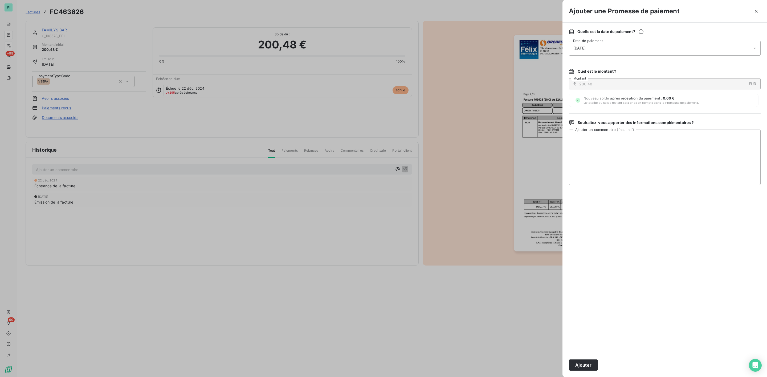
click at [582, 47] on span "[DATE]" at bounding box center [579, 48] width 12 height 4
click at [626, 136] on button "31" at bounding box center [626, 135] width 11 height 11
click at [695, 145] on textarea "Ajouter un commentaire ( facultatif )" at bounding box center [665, 157] width 192 height 55
type textarea "CHQ CIC 6058221 [PERSON_NAME] DE 200,48€ reçu par [PERSON_NAME]"
click at [578, 364] on button "Ajouter" at bounding box center [583, 365] width 29 height 11
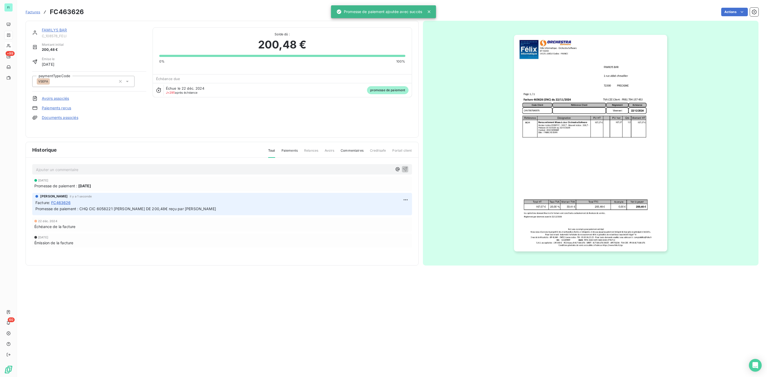
click at [57, 31] on link "FAMILYS BAR" at bounding box center [54, 30] width 25 height 5
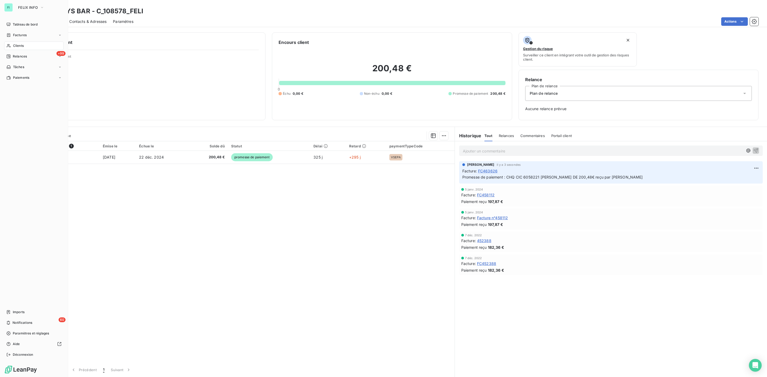
click at [20, 45] on span "Clients" at bounding box center [18, 45] width 11 height 5
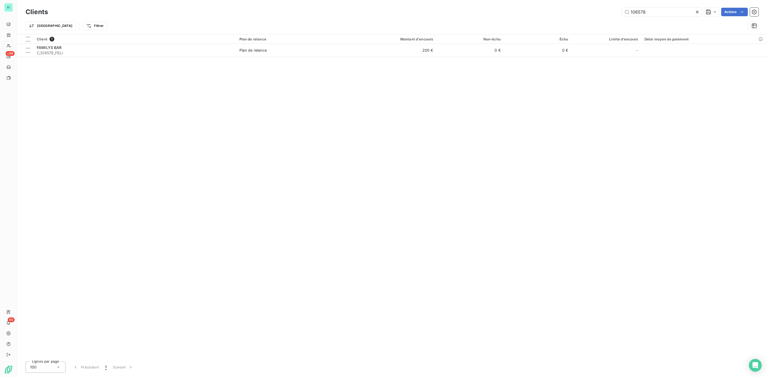
drag, startPoint x: 659, startPoint y: 13, endPoint x: 555, endPoint y: 14, distance: 103.8
click at [562, 14] on div "108578 Actions" at bounding box center [406, 12] width 704 height 9
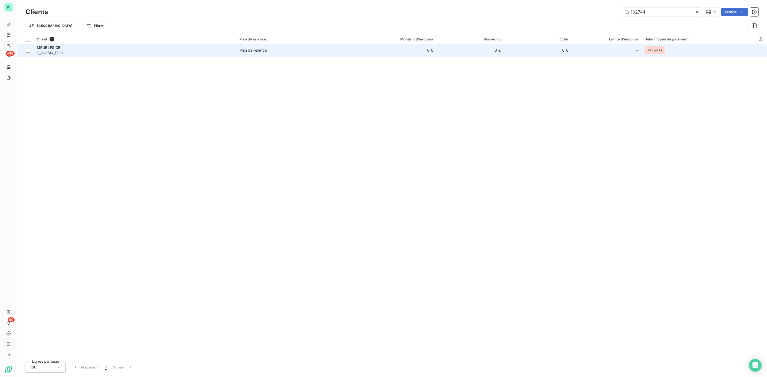
type input "102744"
click at [107, 48] on div "MEUBLES GB" at bounding box center [135, 47] width 196 height 5
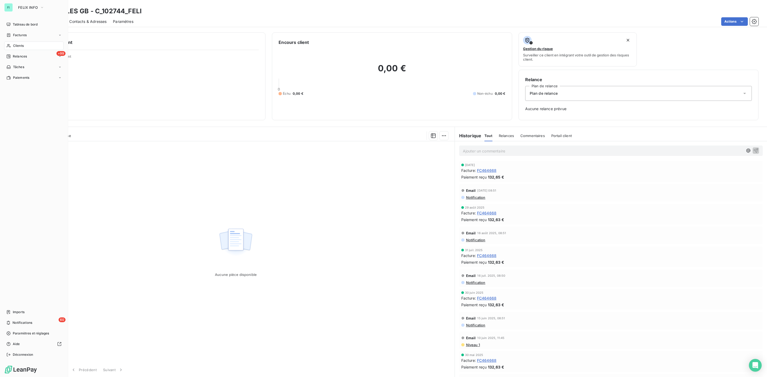
click at [16, 46] on span "Clients" at bounding box center [18, 45] width 11 height 5
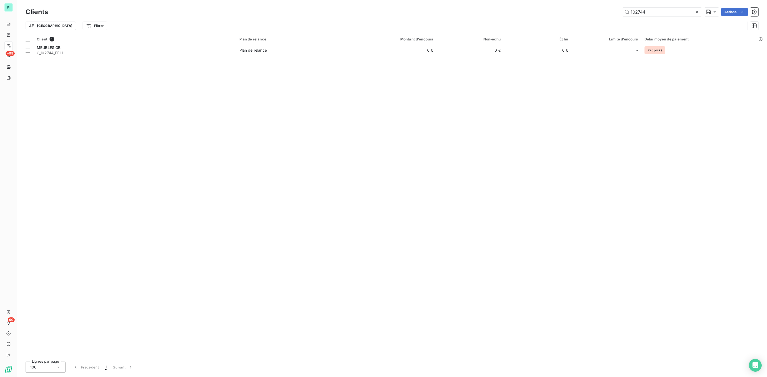
drag, startPoint x: 652, startPoint y: 12, endPoint x: 593, endPoint y: 11, distance: 58.3
click at [593, 11] on div "102744 Actions" at bounding box center [406, 12] width 704 height 9
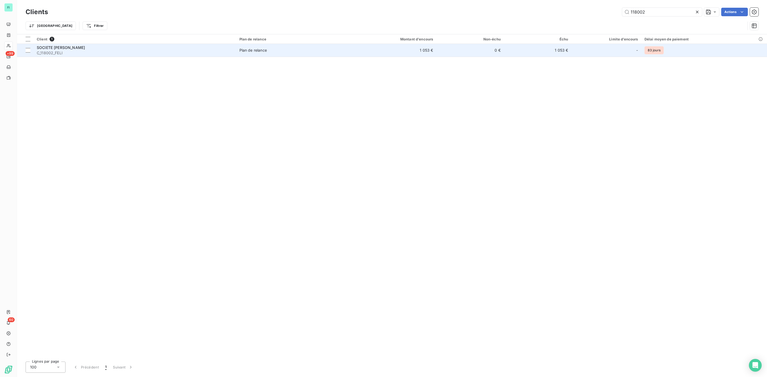
type input "118002"
click at [81, 54] on span "C_118002_FELI" at bounding box center [135, 52] width 196 height 5
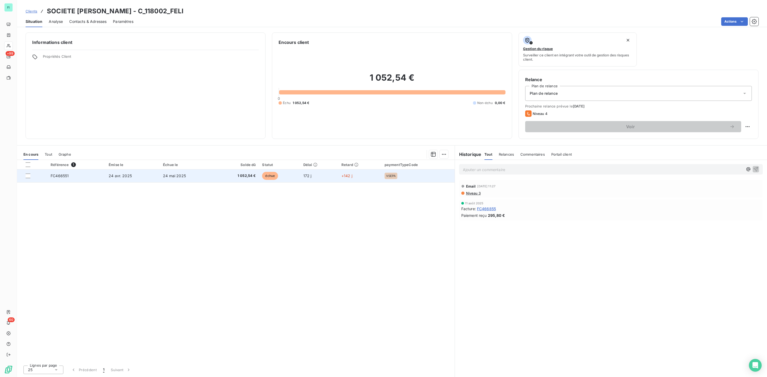
click at [174, 178] on span "24 mai 2025" at bounding box center [174, 176] width 23 height 5
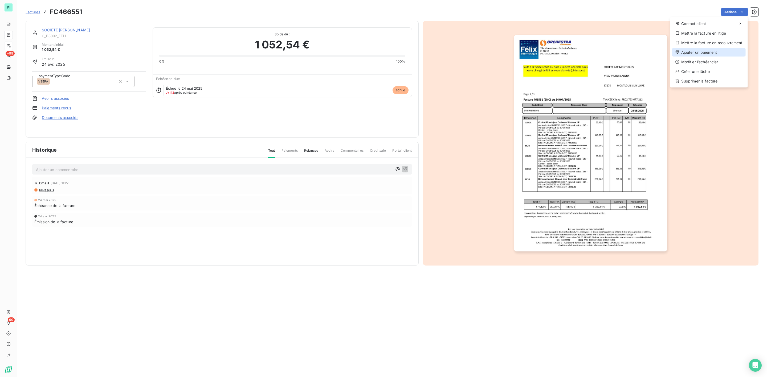
click at [697, 51] on div "Ajouter un paiement" at bounding box center [708, 52] width 73 height 9
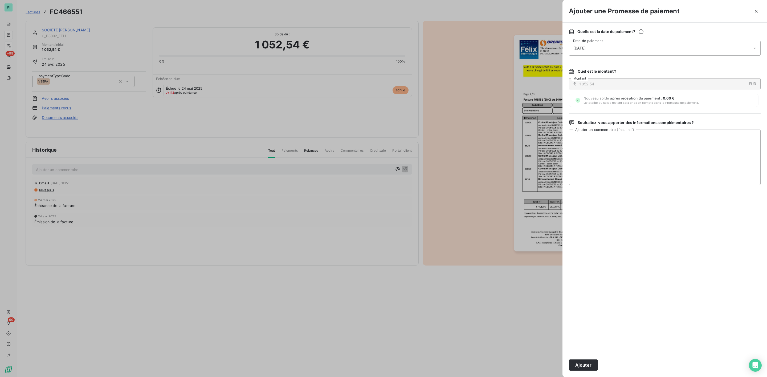
click at [584, 49] on span "[DATE]" at bounding box center [579, 48] width 12 height 4
click at [594, 136] on button "28" at bounding box center [594, 135] width 11 height 11
click at [689, 139] on textarea "Ajouter un commentaire ( facultatif )" at bounding box center [665, 157] width 192 height 55
paste textarea "Bonjour, Le virement sera effectué fin de semaine quand RIB sera validé, un vir…"
type textarea "Bonjour, Le virement sera effectué fin de semaine quand RIB sera validé, un vir…"
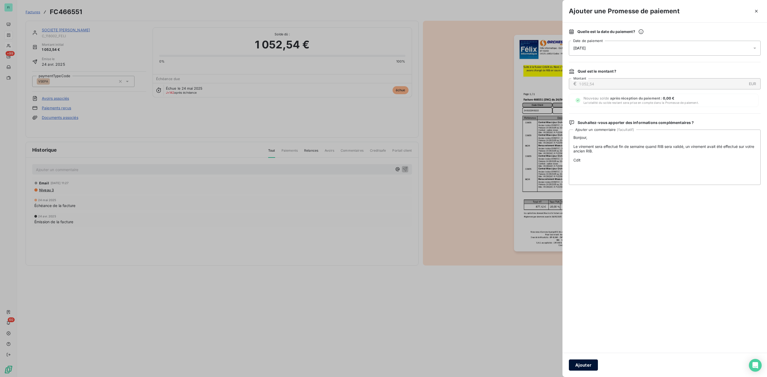
click at [581, 366] on button "Ajouter" at bounding box center [583, 365] width 29 height 11
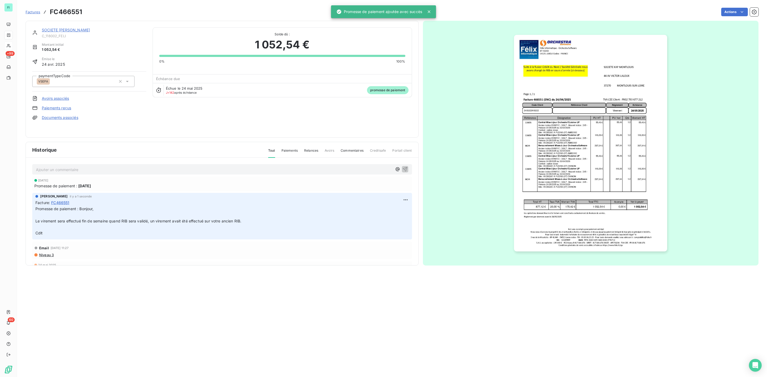
click at [75, 31] on link "SOCIETE [PERSON_NAME]" at bounding box center [66, 30] width 48 height 5
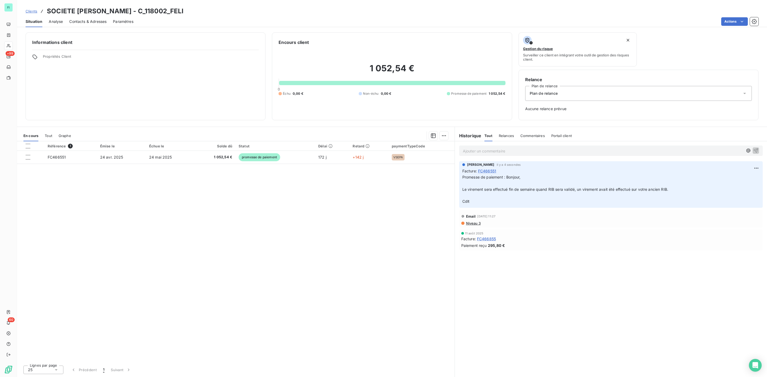
click at [98, 22] on span "Contacts & Adresses" at bounding box center [87, 21] width 37 height 5
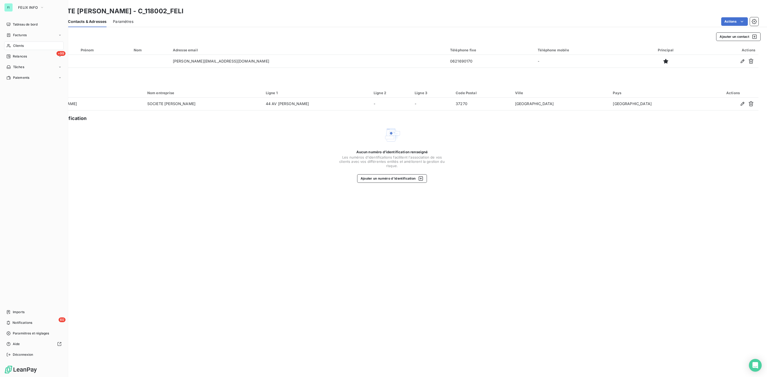
click at [22, 43] on div "Clients" at bounding box center [33, 46] width 59 height 9
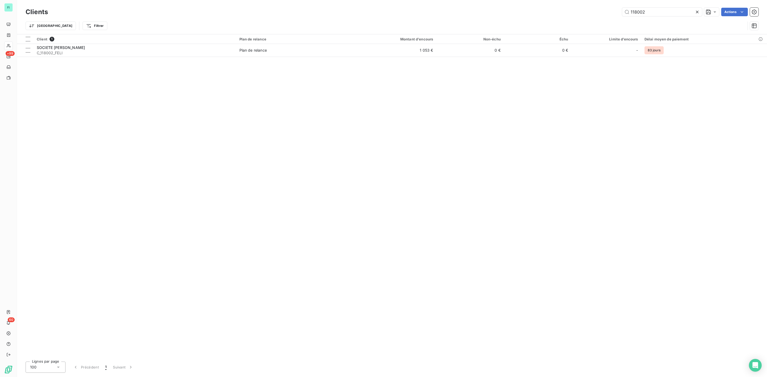
drag, startPoint x: 658, startPoint y: 13, endPoint x: 569, endPoint y: 14, distance: 88.9
click at [582, 14] on div "118002 Actions" at bounding box center [406, 12] width 704 height 9
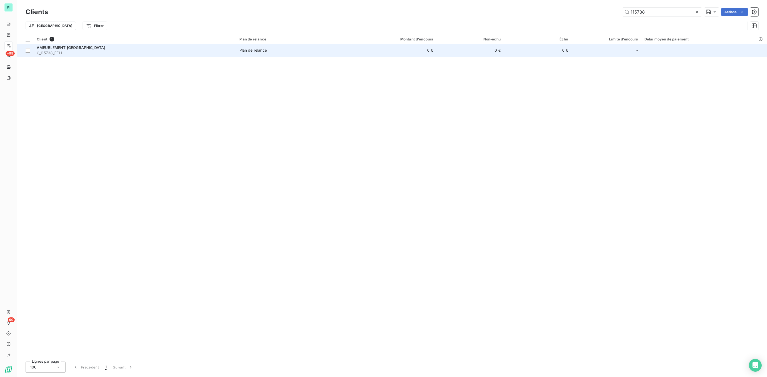
type input "115738"
click at [206, 54] on span "C_115738_FELI" at bounding box center [135, 52] width 196 height 5
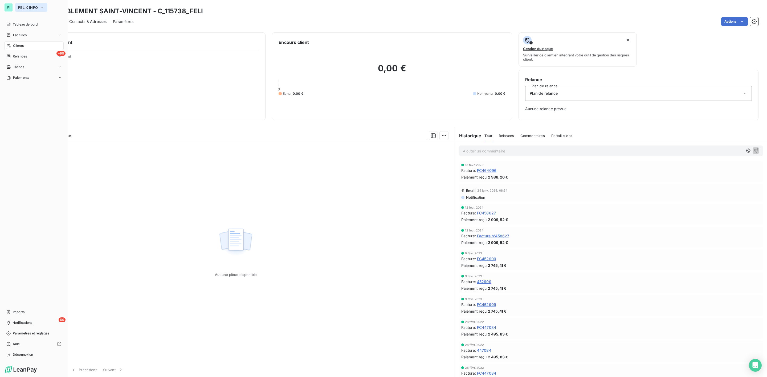
click at [25, 8] on span "FELIX INFO" at bounding box center [28, 7] width 20 height 4
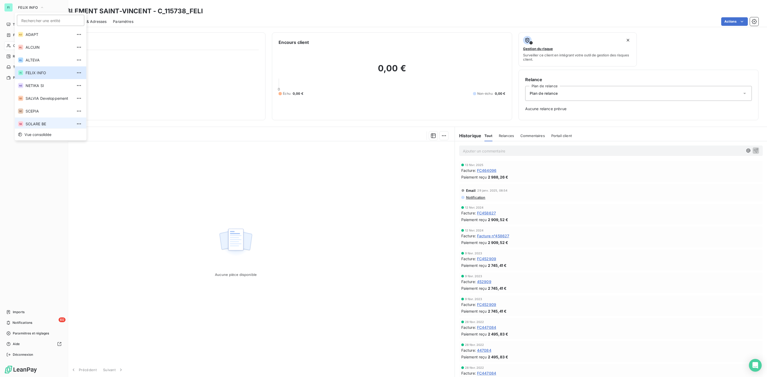
click at [40, 120] on li "SB SOLARE BE" at bounding box center [51, 124] width 72 height 13
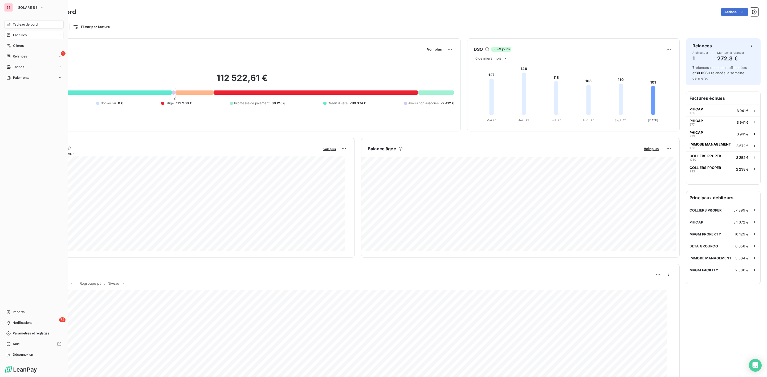
click at [22, 35] on span "Factures" at bounding box center [20, 35] width 14 height 5
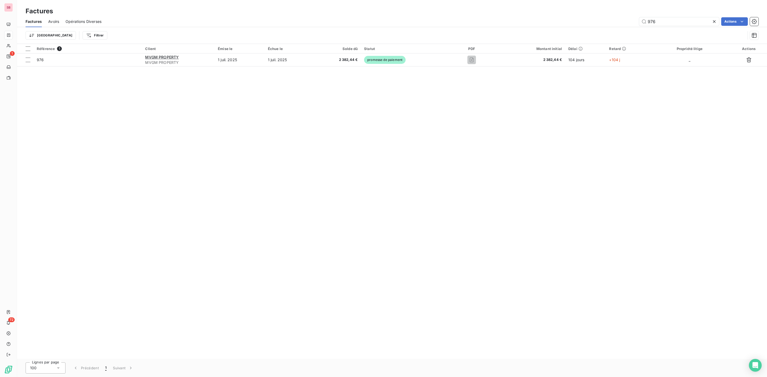
drag, startPoint x: 664, startPoint y: 21, endPoint x: 580, endPoint y: 21, distance: 84.1
click at [606, 21] on div "976 Actions" at bounding box center [433, 21] width 650 height 9
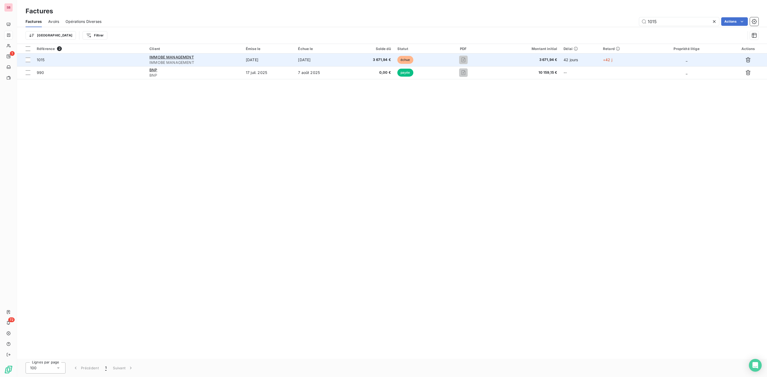
type input "1015"
click at [161, 61] on span "IMMOBE MANAGEMENT" at bounding box center [194, 62] width 90 height 5
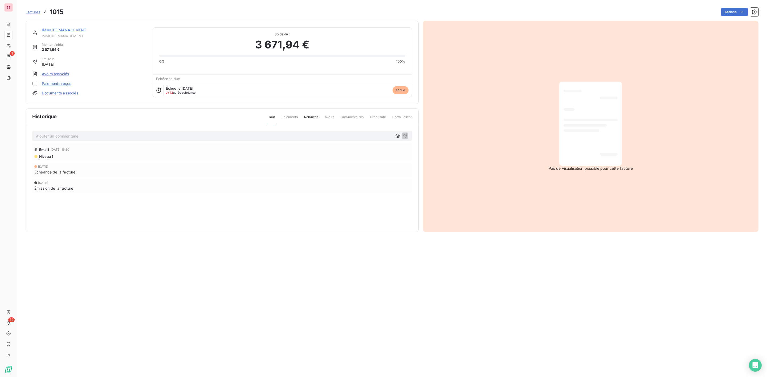
click at [67, 30] on link "IMMOBE MANAGEMENT" at bounding box center [64, 30] width 45 height 5
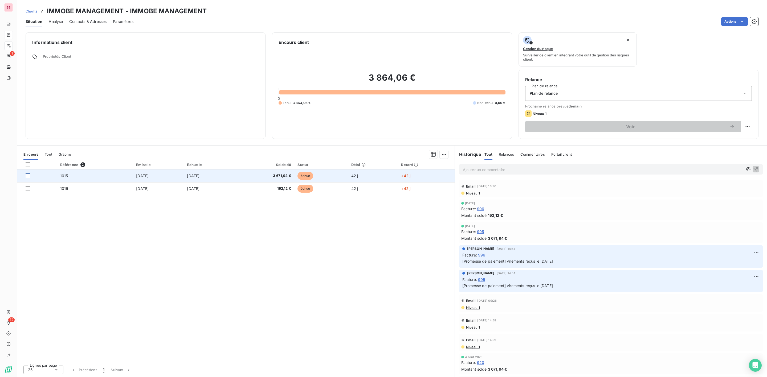
click at [27, 176] on div at bounding box center [28, 176] width 5 height 5
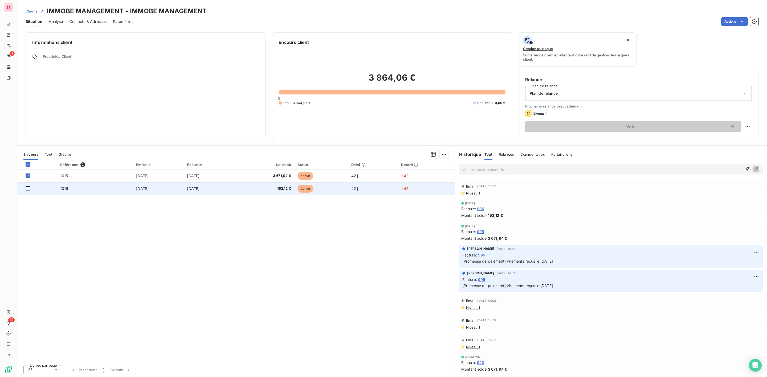
click at [29, 189] on div at bounding box center [28, 188] width 5 height 5
click at [745, 126] on html "SB 1 72 Clients IMMOBE MANAGEMENT - IMMOBE MANAGEMENT Situation Analyse Contact…" at bounding box center [383, 188] width 767 height 377
click at [442, 153] on html "SB 1 72 Clients IMMOBE MANAGEMENT - IMMOBE MANAGEMENT Situation Analyse Contact…" at bounding box center [383, 188] width 767 height 377
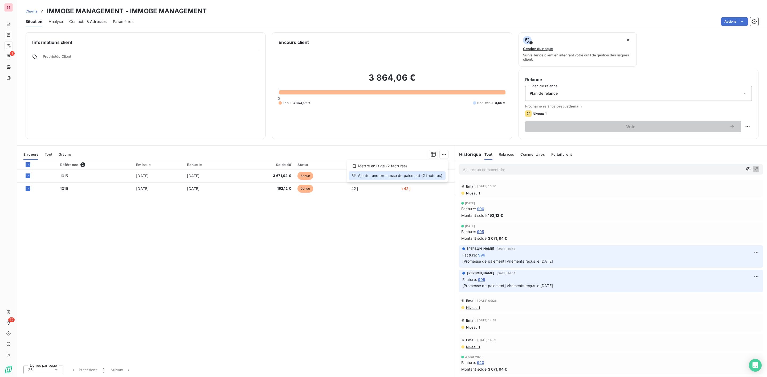
click at [391, 176] on div "Ajouter une promesse de paiement (2 factures)" at bounding box center [397, 175] width 97 height 9
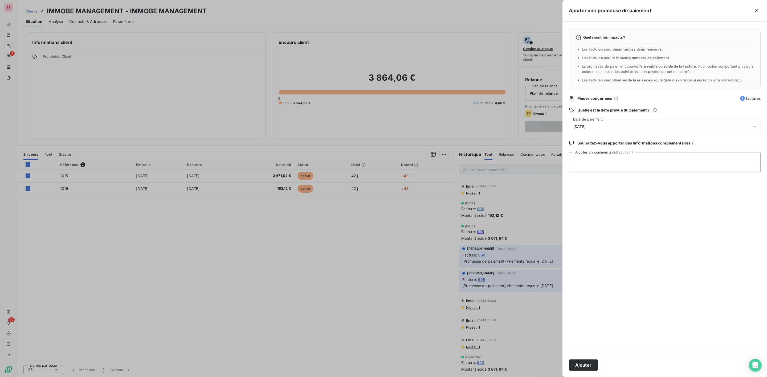
click at [599, 125] on div "[DATE]" at bounding box center [665, 126] width 192 height 15
click at [595, 212] on button "28" at bounding box center [594, 214] width 11 height 11
click at [625, 213] on button "31" at bounding box center [626, 214] width 11 height 11
click at [692, 162] on textarea "Ajouter un commentaire (facultatif)" at bounding box center [665, 162] width 192 height 20
paste textarea "Bonjour, C'est au paiement. Bien à vous, Met Vriendelijke Groeten, Cordialement…"
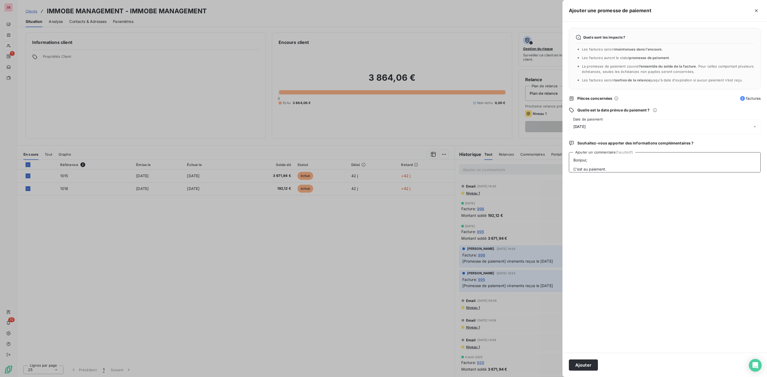
scroll to position [83, 0]
type textarea "Bonjour, C'est au paiement. Bien à vous, Met Vriendelijke Groeten, Cordialement…"
click at [584, 363] on button "Ajouter" at bounding box center [583, 365] width 29 height 11
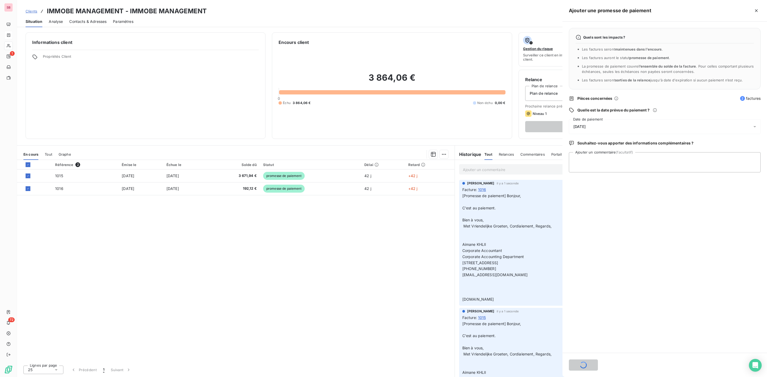
scroll to position [0, 0]
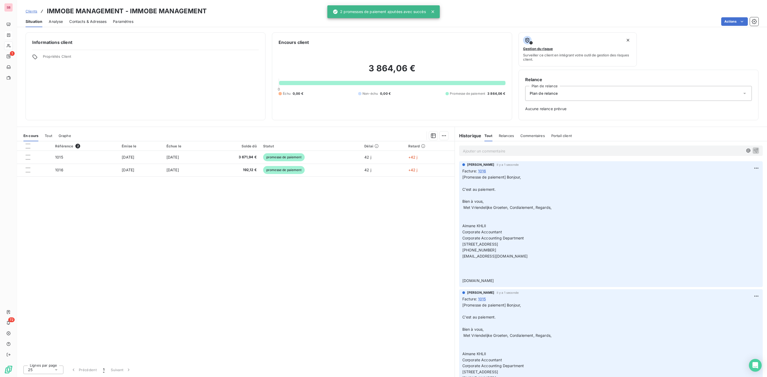
click at [94, 22] on span "Contacts & Adresses" at bounding box center [87, 21] width 37 height 5
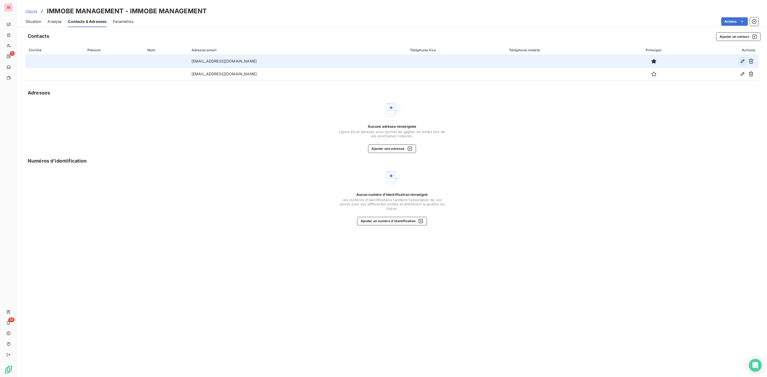
click at [741, 61] on icon "button" at bounding box center [742, 61] width 4 height 4
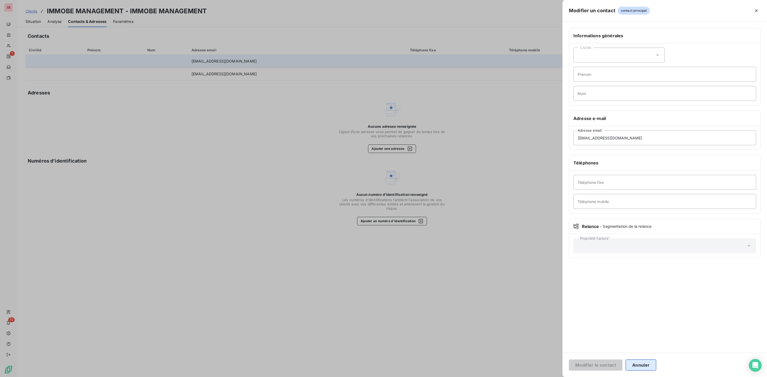
click at [648, 363] on button "Annuler" at bounding box center [640, 365] width 31 height 11
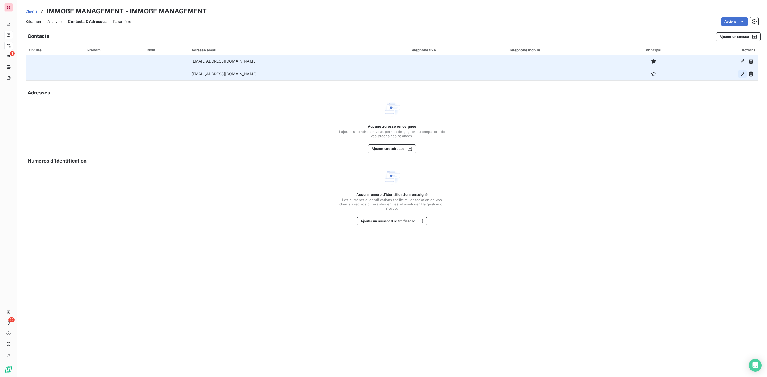
click at [741, 73] on icon "button" at bounding box center [742, 73] width 5 height 5
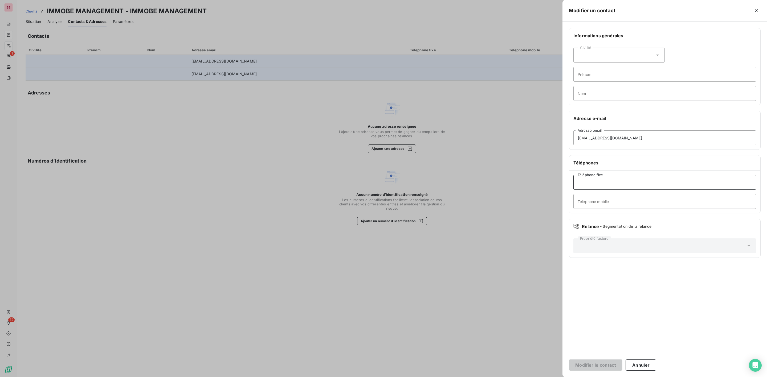
click at [603, 186] on input "Téléphone fixe" at bounding box center [664, 182] width 183 height 15
paste input "[PHONE_NUMBER]"
type input "[PHONE_NUMBER]"
click at [603, 366] on button "Modifier le contact" at bounding box center [596, 365] width 54 height 11
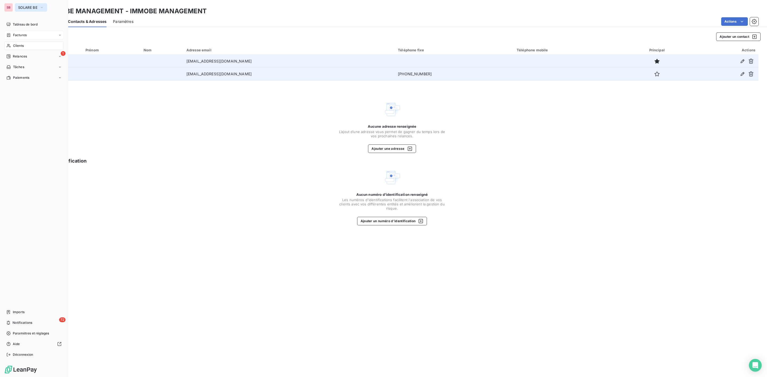
click at [30, 4] on button "SOLARE BE" at bounding box center [31, 7] width 32 height 9
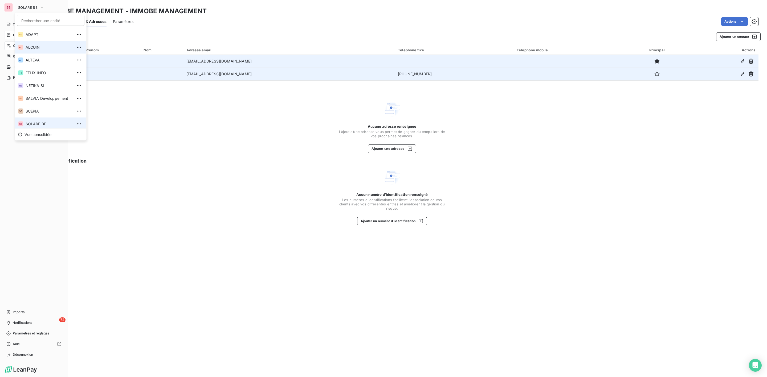
scroll to position [2, 0]
click at [33, 95] on span "SALVIA Developpement" at bounding box center [49, 96] width 47 height 5
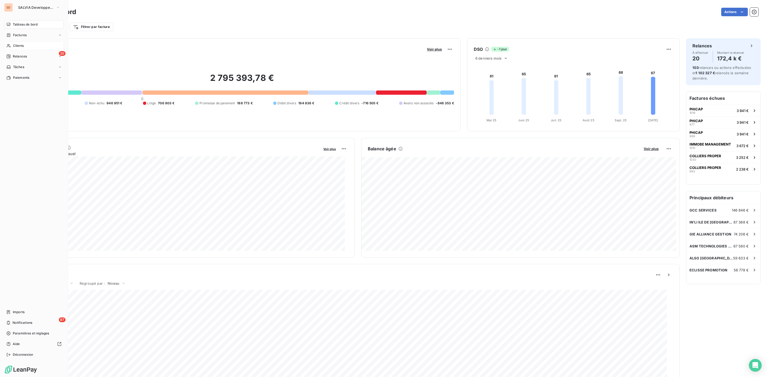
click at [19, 47] on span "Clients" at bounding box center [18, 45] width 11 height 5
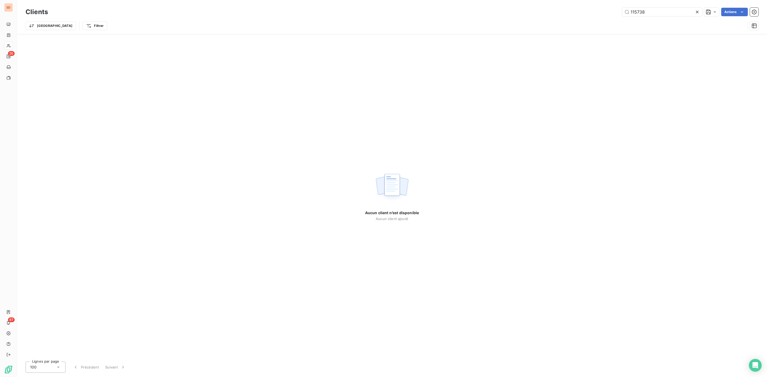
drag, startPoint x: 665, startPoint y: 12, endPoint x: 477, endPoint y: 22, distance: 187.9
click at [490, 22] on div "Clients 115738 Actions Trier Filtrer" at bounding box center [392, 20] width 733 height 28
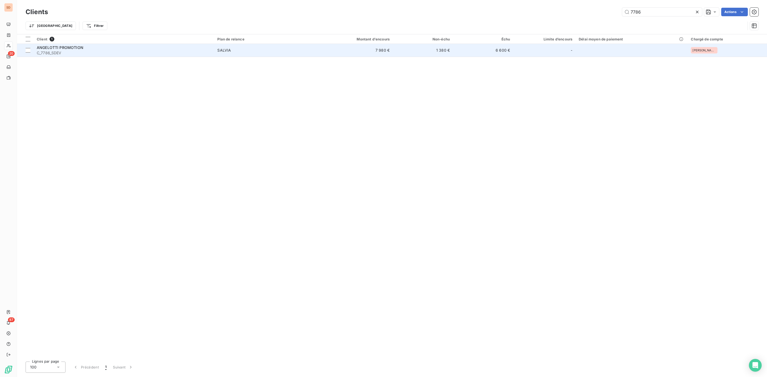
type input "7786"
click at [93, 51] on span "C_7786_SDEV" at bounding box center [124, 52] width 174 height 5
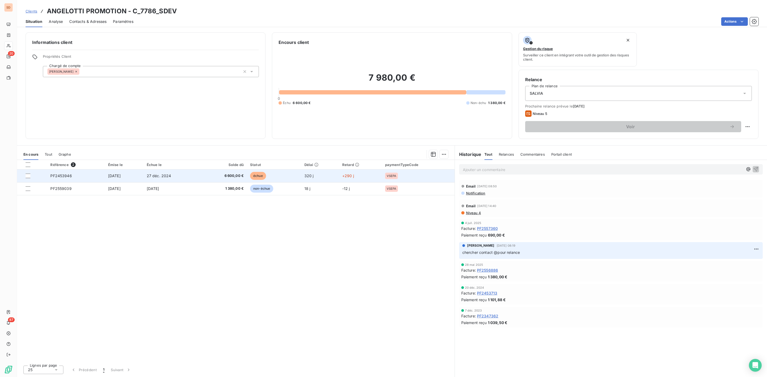
click at [143, 180] on td "[DATE]" at bounding box center [124, 176] width 39 height 13
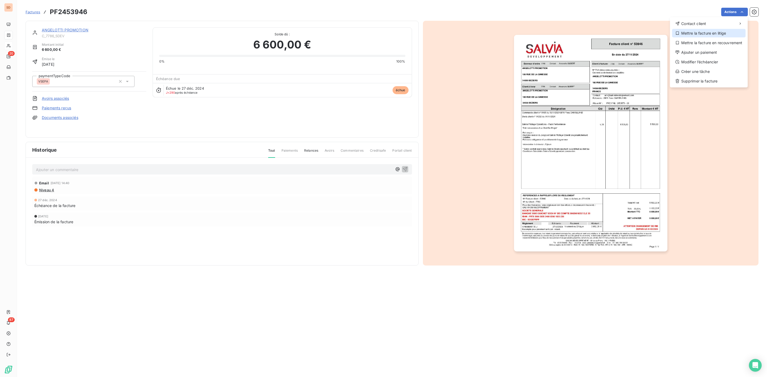
click at [701, 32] on div "Mettre la facture en litige" at bounding box center [708, 33] width 73 height 9
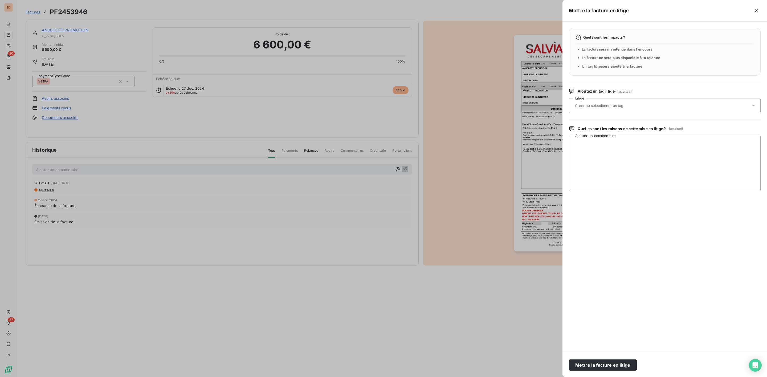
click at [600, 104] on input "text" at bounding box center [612, 105] width 77 height 5
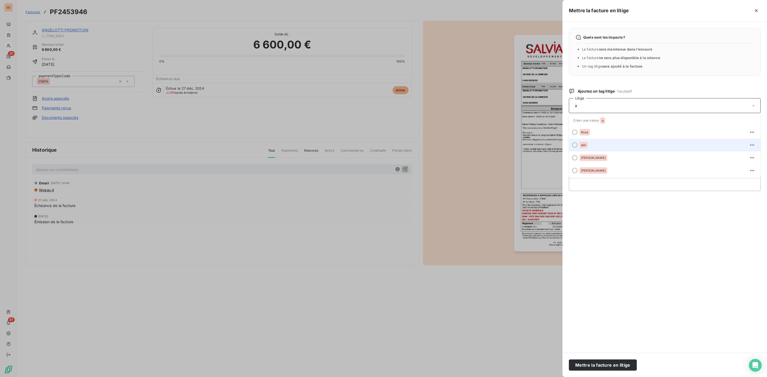
type input "a"
click at [586, 144] on span "adv" at bounding box center [583, 144] width 5 height 3
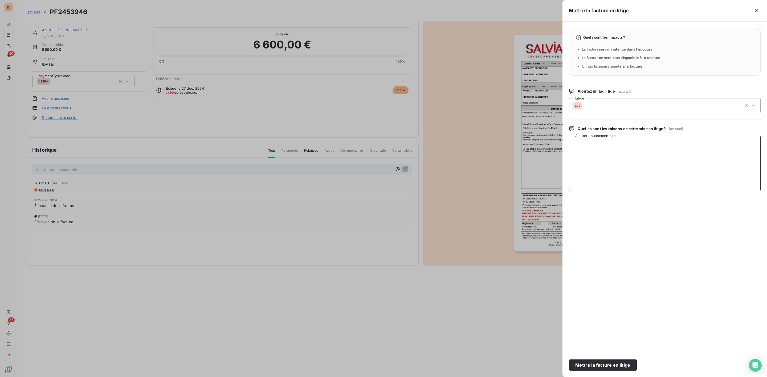
click at [586, 145] on textarea "Ajouter un commentaire" at bounding box center [665, 163] width 192 height 55
paste textarea "Bonjour, Nous n’avions pas été destinataire de la facture n°PF2453946, donc mer…"
type textarea "Bonjour, Nous n’avions pas été destinataire de la facture n°PF2453946, donc mer…"
click at [598, 363] on button "Mettre la facture en litige" at bounding box center [603, 365] width 68 height 11
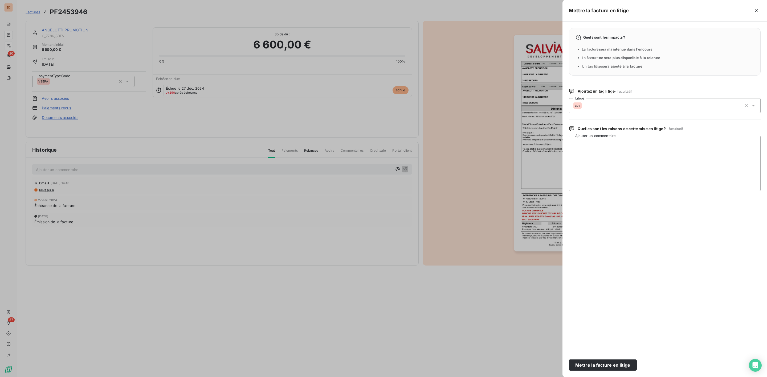
scroll to position [0, 0]
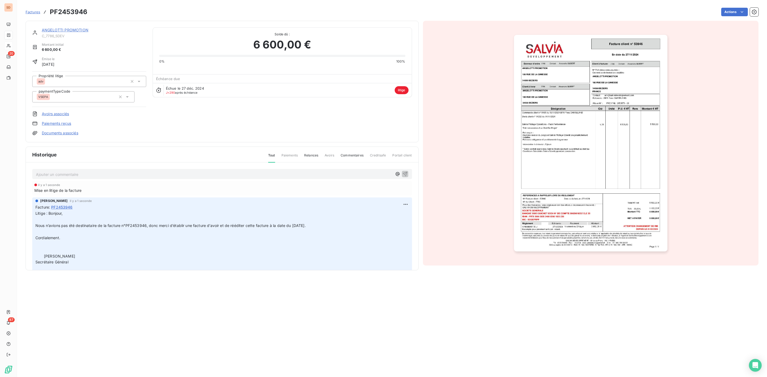
click at [66, 29] on link "ANGELOTTI PROMOTION" at bounding box center [65, 30] width 47 height 5
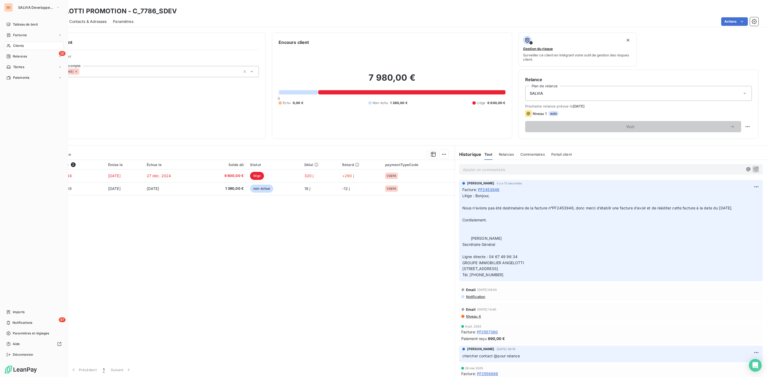
click at [18, 46] on span "Clients" at bounding box center [18, 45] width 11 height 5
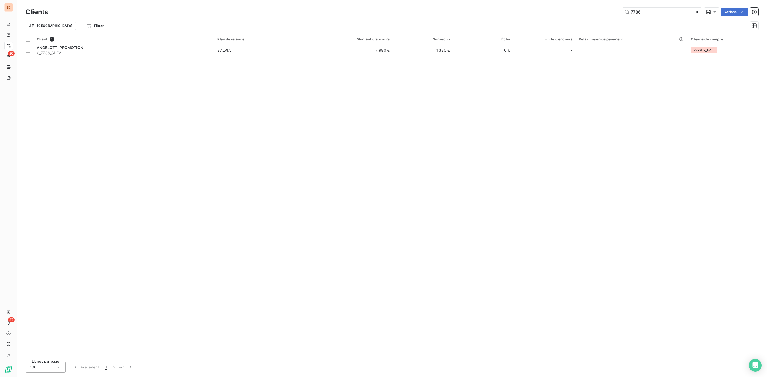
drag, startPoint x: 657, startPoint y: 11, endPoint x: 535, endPoint y: 17, distance: 121.8
click at [551, 15] on div "7786 Actions" at bounding box center [406, 12] width 704 height 9
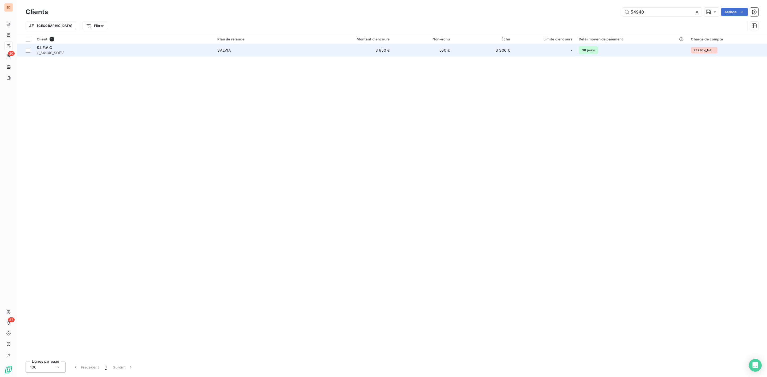
type input "54940"
click at [156, 51] on span "C_54940_SDEV" at bounding box center [124, 52] width 174 height 5
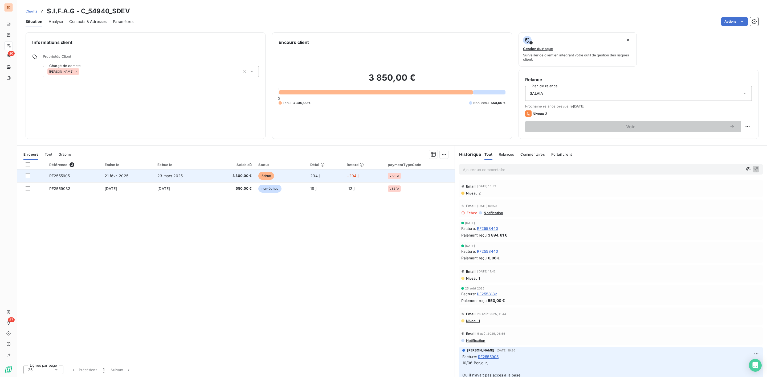
click at [223, 174] on span "3 300,00 €" at bounding box center [232, 175] width 39 height 5
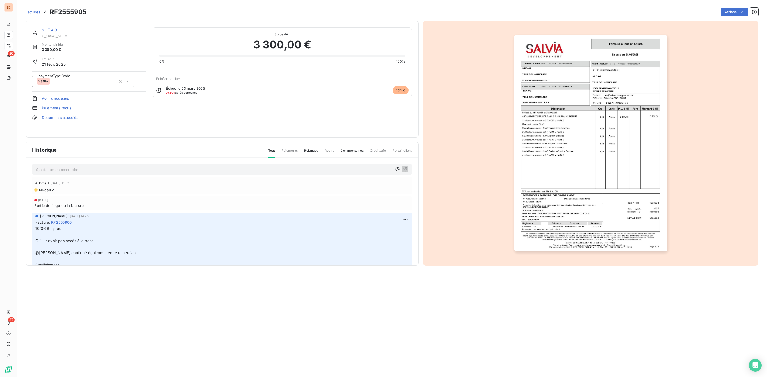
click at [569, 151] on img "button" at bounding box center [590, 143] width 153 height 217
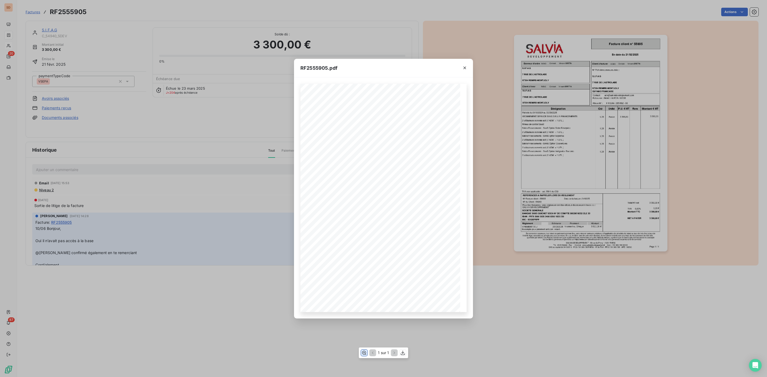
click at [362, 353] on icon "button" at bounding box center [364, 353] width 4 height 4
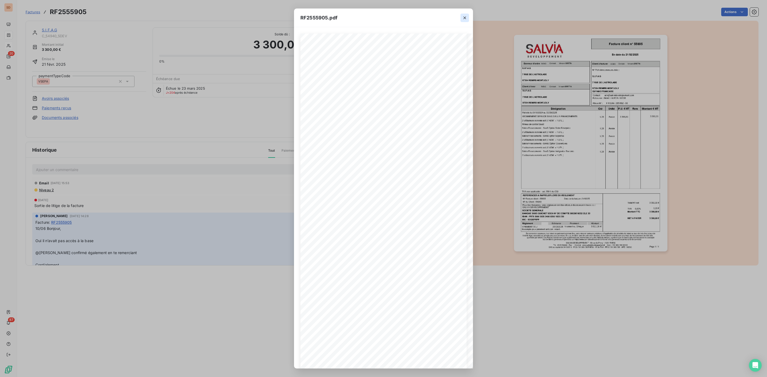
click at [466, 19] on icon "button" at bounding box center [464, 17] width 5 height 5
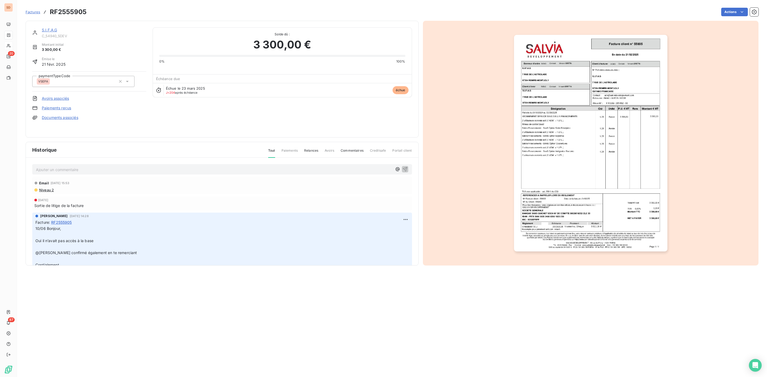
click at [52, 29] on link "S.I.F.A.G" at bounding box center [49, 30] width 15 height 5
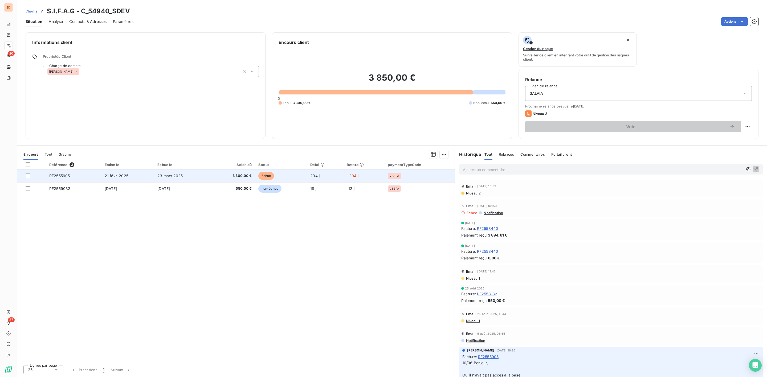
click at [240, 177] on span "3 300,00 €" at bounding box center [232, 175] width 39 height 5
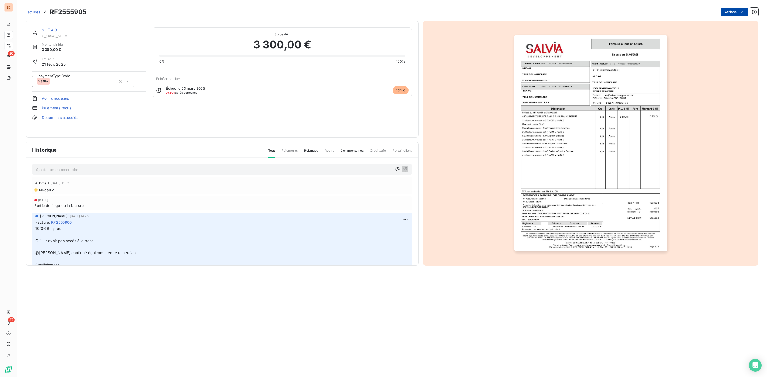
click at [737, 13] on html "SD 20 87 Factures RF2555905 Actions S.I.F.A.G C_54940_SDEV Montant initial 3 30…" at bounding box center [383, 188] width 767 height 377
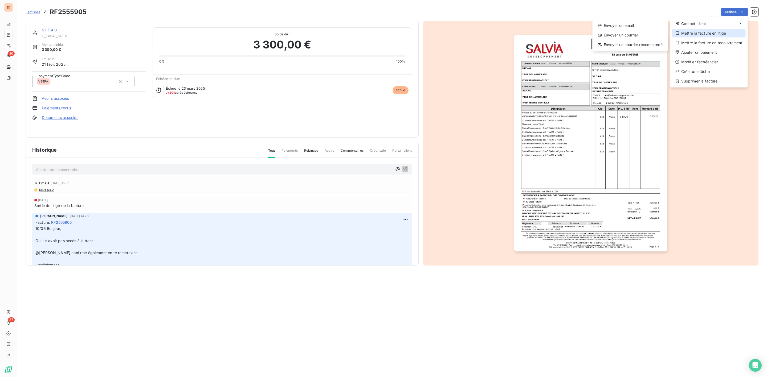
click at [706, 32] on div "Mettre la facture en litige" at bounding box center [708, 33] width 73 height 9
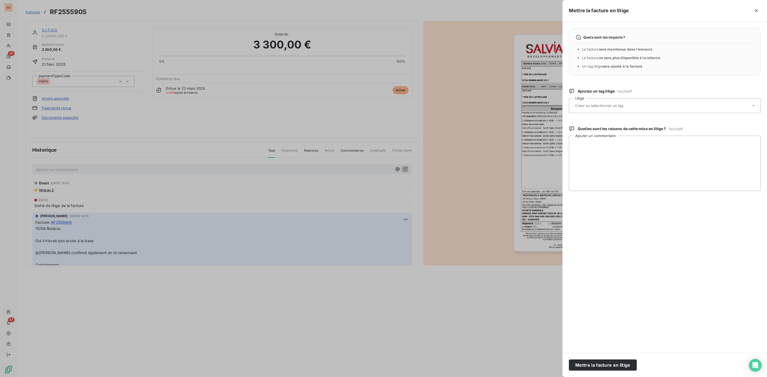
click at [584, 106] on input "text" at bounding box center [612, 105] width 77 height 5
type input "adv"
click at [585, 132] on span "adv" at bounding box center [583, 132] width 5 height 3
click at [596, 140] on textarea "Ajouter un commentaire" at bounding box center [665, 163] width 192 height 55
paste textarea "Loremip, Dolo sitam con adipisc el seddoeiu tempo incidid utlaboreet do magnaal…"
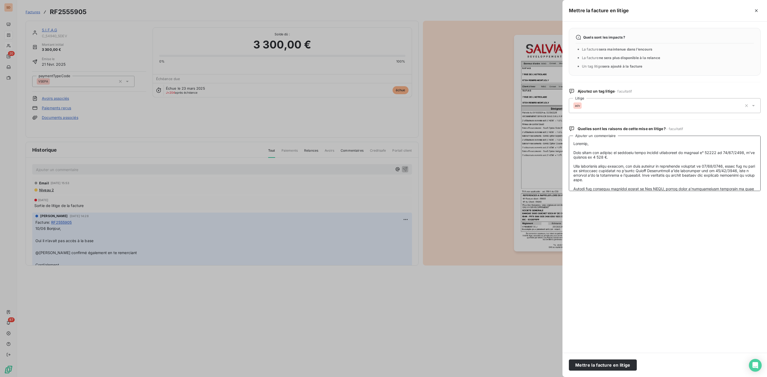
scroll to position [78, 0]
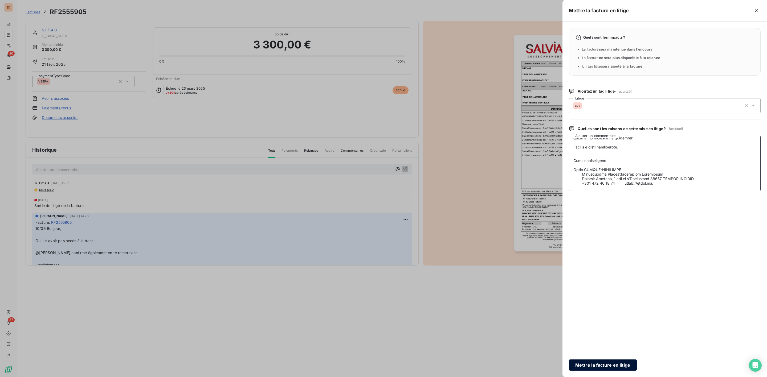
type textarea "Loremip, Dolo sitam con adipisc el seddoeiu tempo incidid utlaboreet do magnaal…"
click at [593, 367] on button "Mettre la facture en litige" at bounding box center [603, 365] width 68 height 11
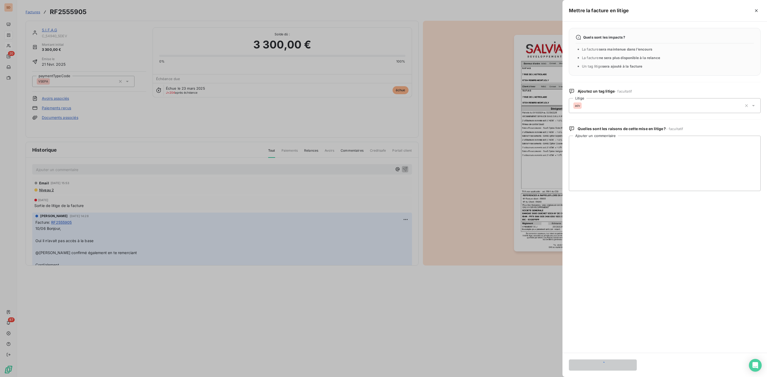
scroll to position [0, 0]
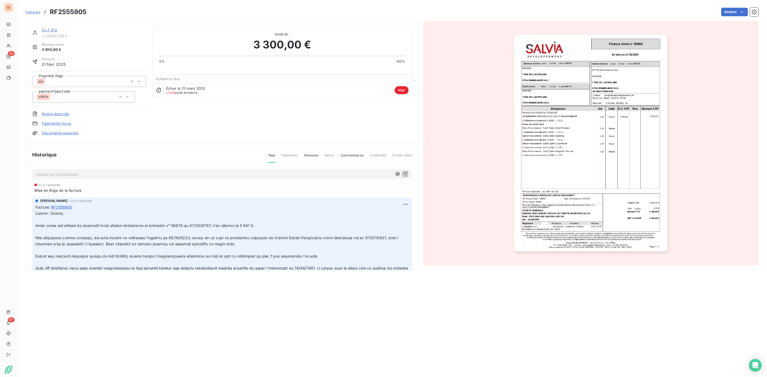
click at [63, 133] on link "Documents associés" at bounding box center [60, 132] width 36 height 5
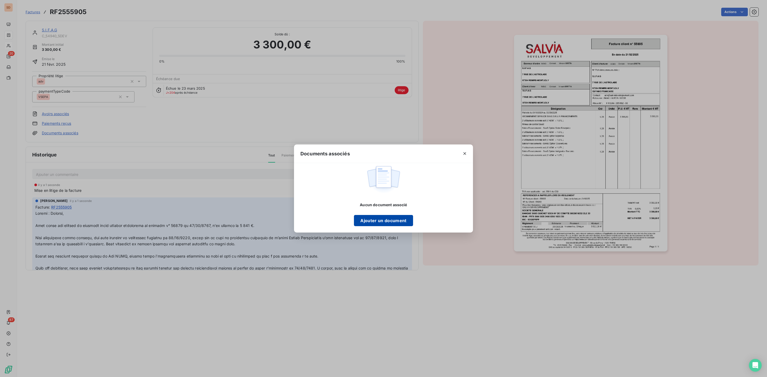
click at [391, 220] on button "Ajouter un document" at bounding box center [383, 220] width 59 height 11
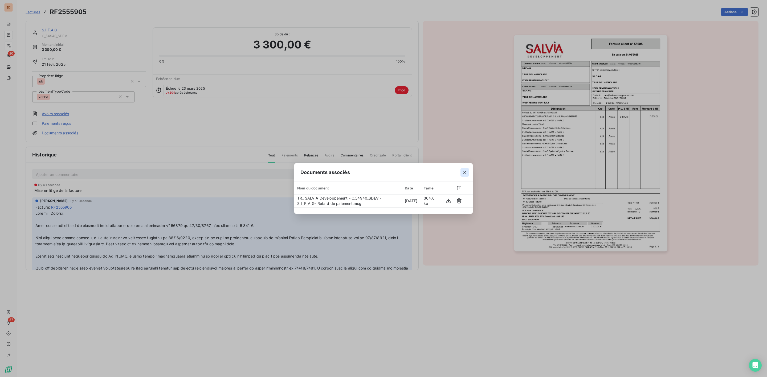
click at [464, 171] on icon "button" at bounding box center [464, 172] width 5 height 5
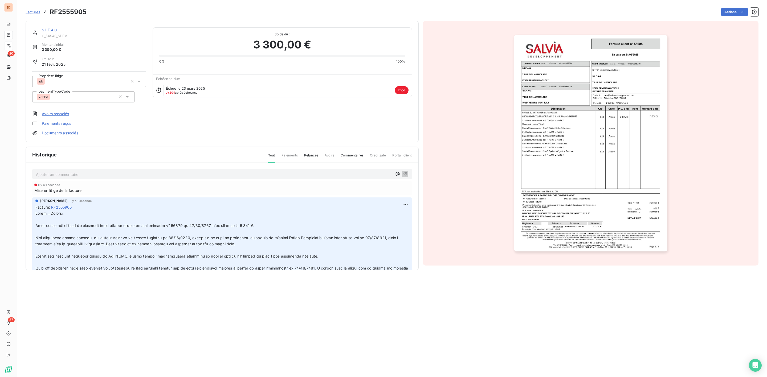
click at [50, 31] on link "S.I.F.A.G" at bounding box center [49, 30] width 15 height 5
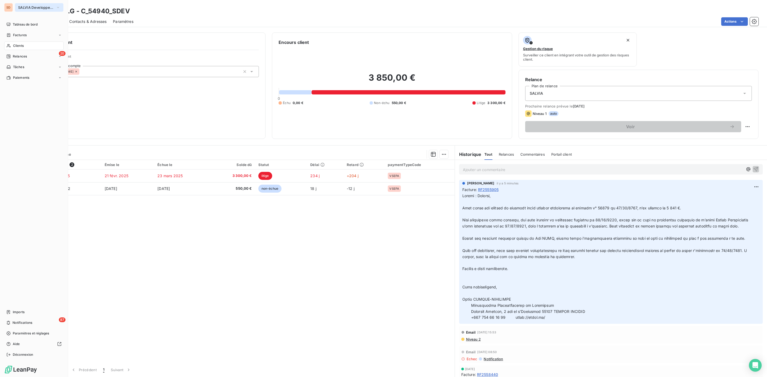
click at [26, 8] on span "SALVIA Developpement" at bounding box center [36, 7] width 36 height 4
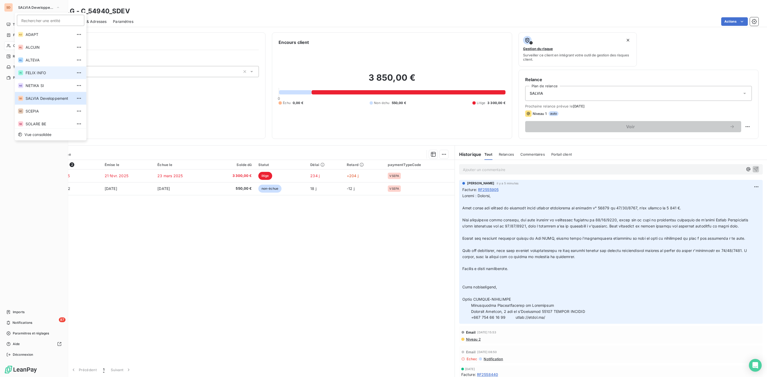
click at [38, 73] on span "FELIX INFO" at bounding box center [49, 72] width 47 height 5
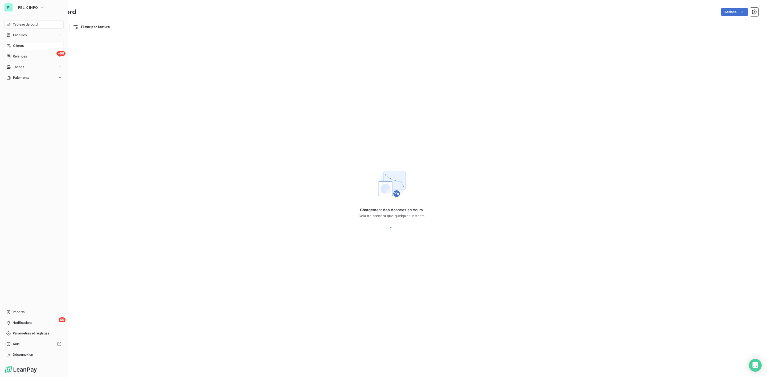
click at [18, 45] on span "Clients" at bounding box center [18, 45] width 11 height 5
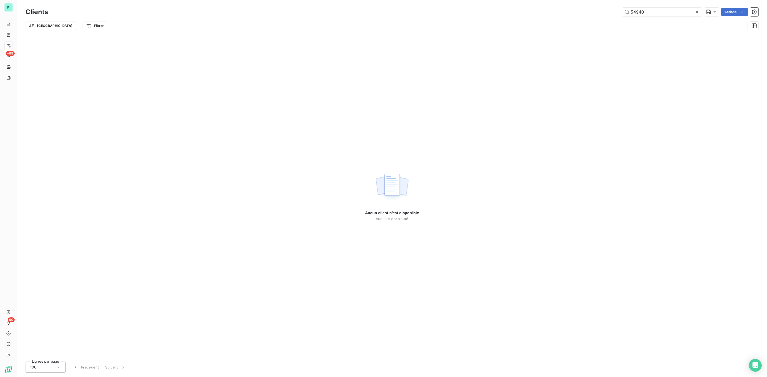
drag, startPoint x: 651, startPoint y: 12, endPoint x: 536, endPoint y: 14, distance: 115.0
click at [550, 14] on div "54940 Actions" at bounding box center [406, 12] width 704 height 9
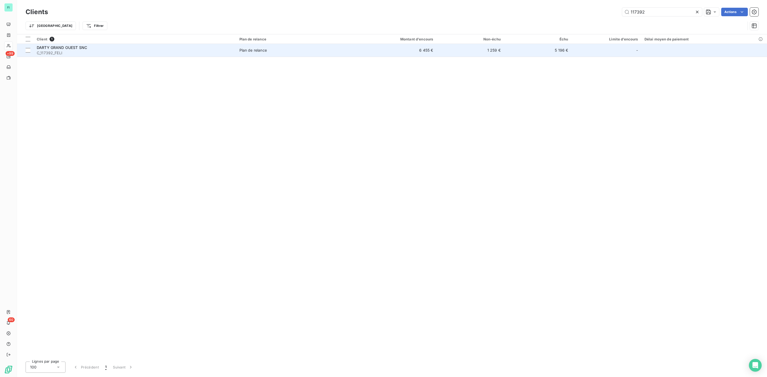
type input "117392"
click at [291, 54] on td "Plan de relance" at bounding box center [291, 50] width 110 height 13
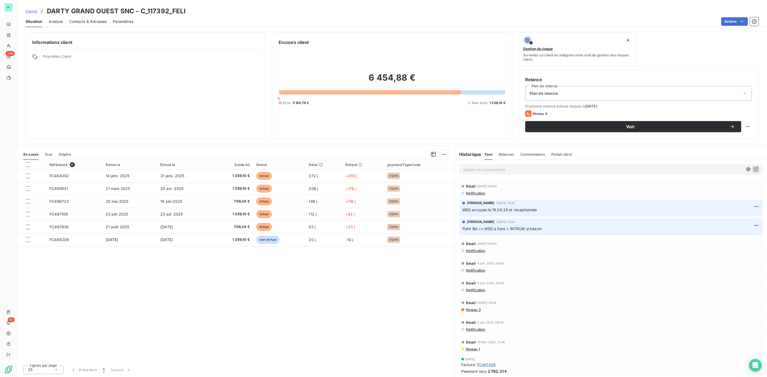
click at [95, 19] on span "Contacts & Adresses" at bounding box center [87, 21] width 37 height 5
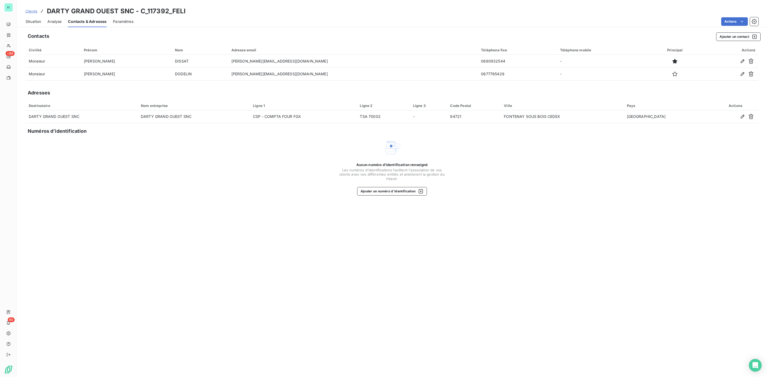
click at [31, 21] on span "Situation" at bounding box center [33, 21] width 15 height 5
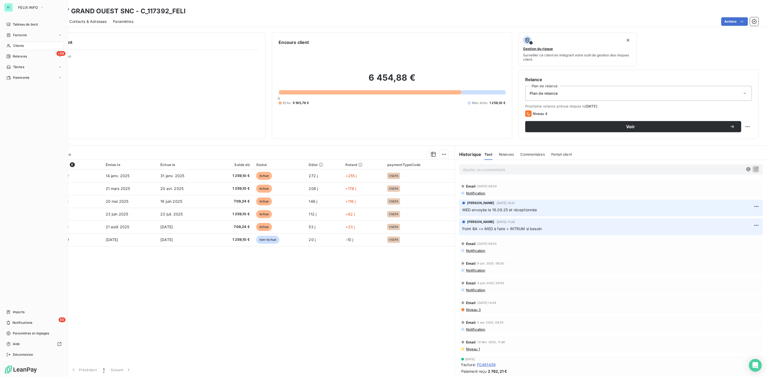
click at [23, 44] on span "Clients" at bounding box center [18, 45] width 11 height 5
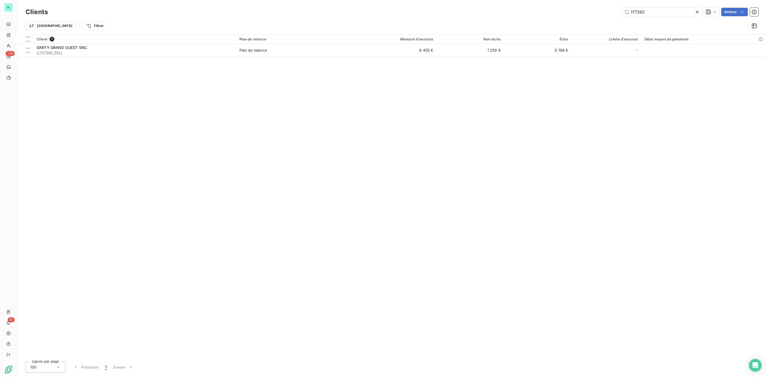
drag, startPoint x: 655, startPoint y: 12, endPoint x: 578, endPoint y: 13, distance: 76.7
click at [590, 12] on div "117392 Actions" at bounding box center [406, 12] width 704 height 9
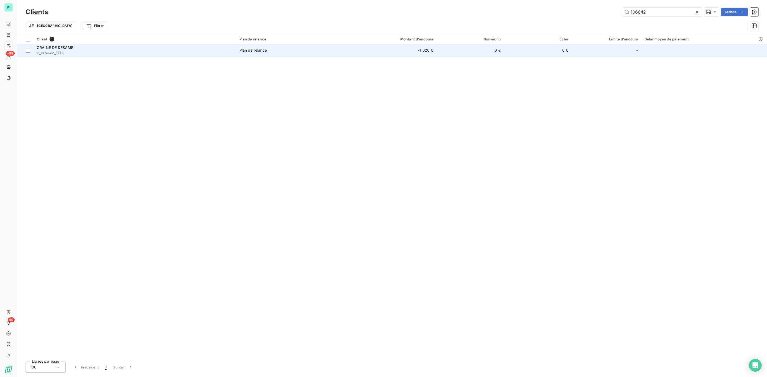
type input "106642"
click at [67, 50] on span "C_106642_FELI" at bounding box center [135, 52] width 196 height 5
